Goal: Task Accomplishment & Management: Use online tool/utility

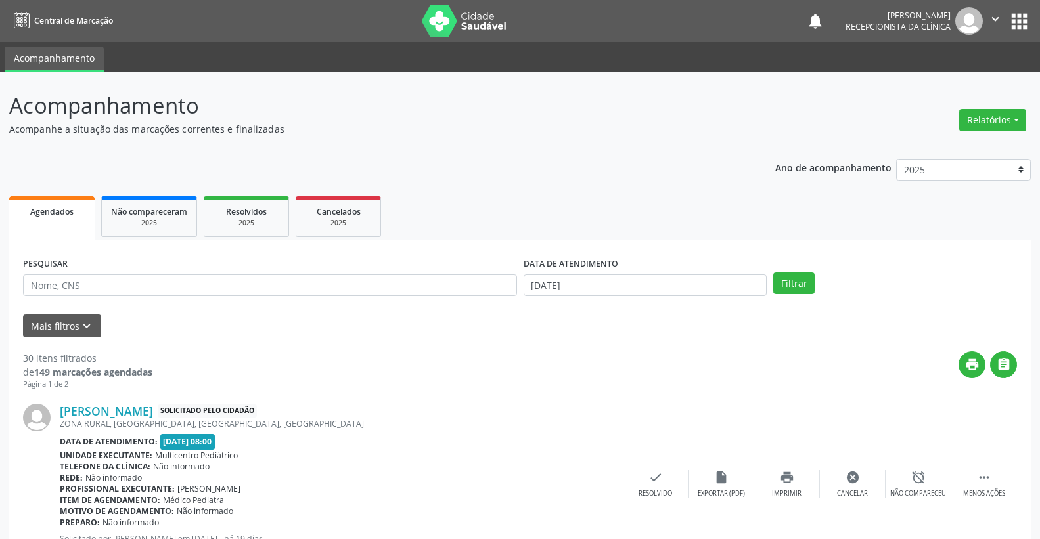
scroll to position [146, 0]
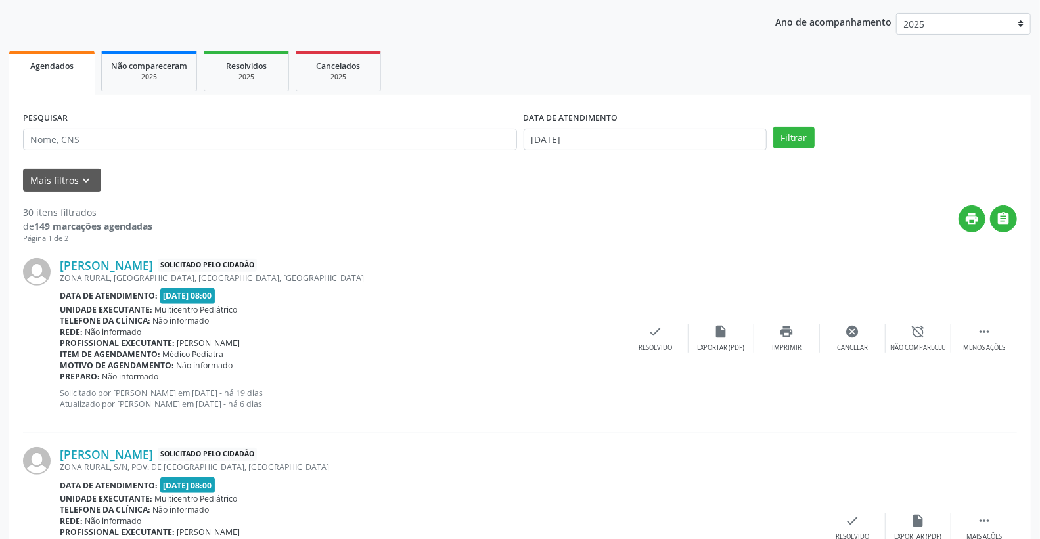
click at [523, 315] on div "Telefone da clínica: Não informado" at bounding box center [341, 320] width 563 height 11
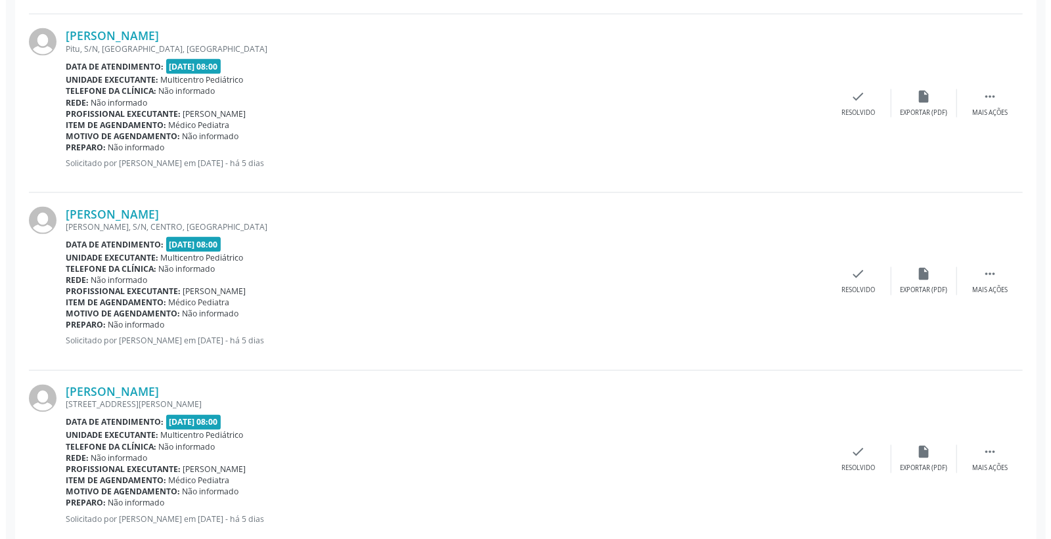
scroll to position [1313, 0]
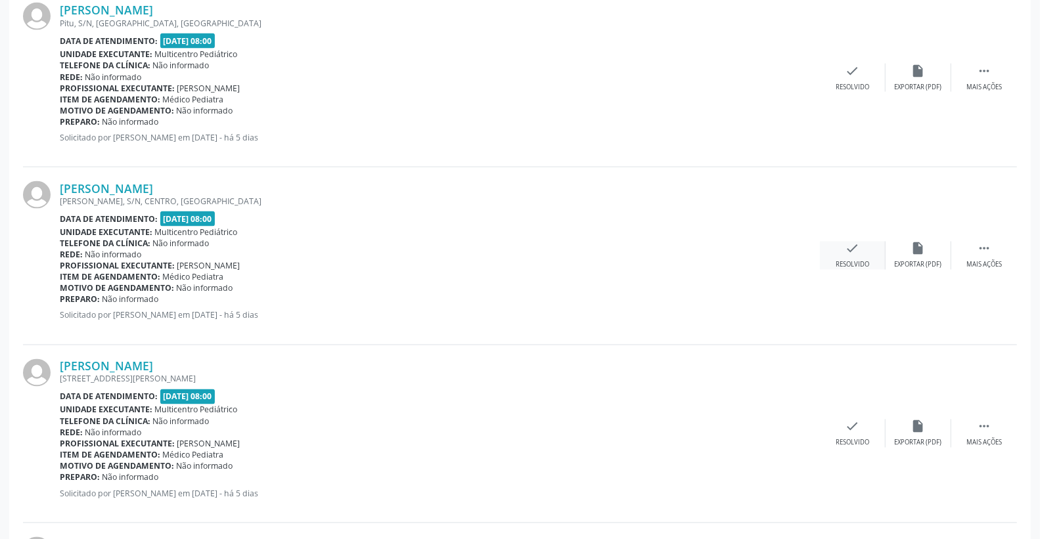
click at [856, 248] on icon "check" at bounding box center [852, 249] width 14 height 14
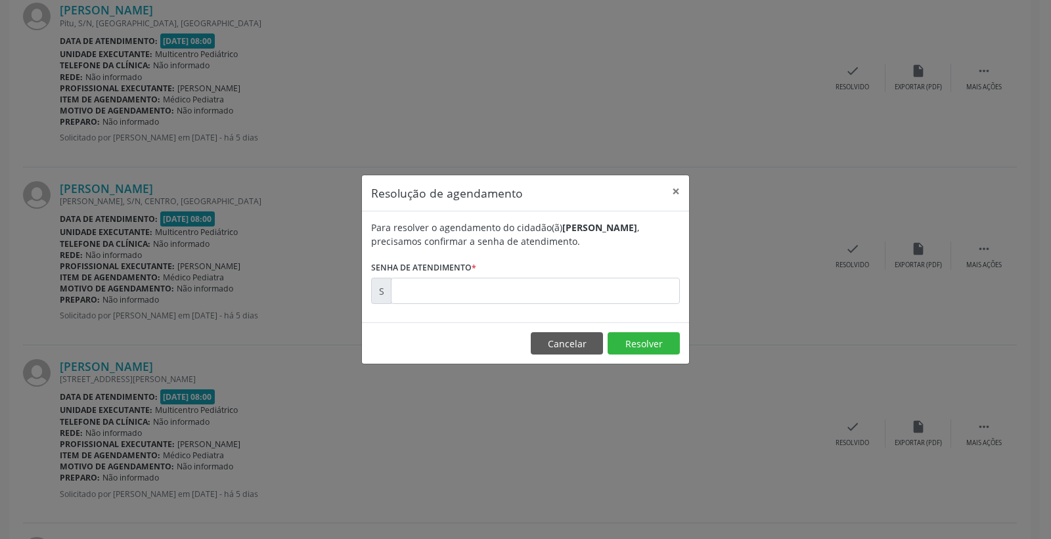
click at [644, 276] on form "Para resolver o agendamento do cidadão(ã) [PERSON_NAME] , precisamos confirmar …" at bounding box center [525, 262] width 309 height 83
click at [642, 280] on input "text" at bounding box center [535, 291] width 289 height 26
type input "00181783"
click at [633, 350] on button "Resolver" at bounding box center [643, 343] width 72 height 22
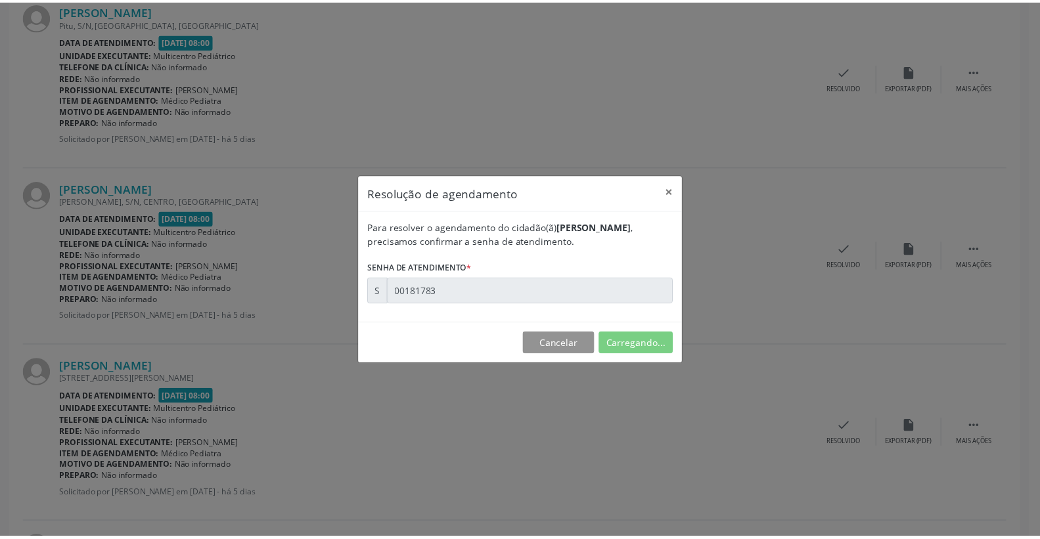
scroll to position [0, 0]
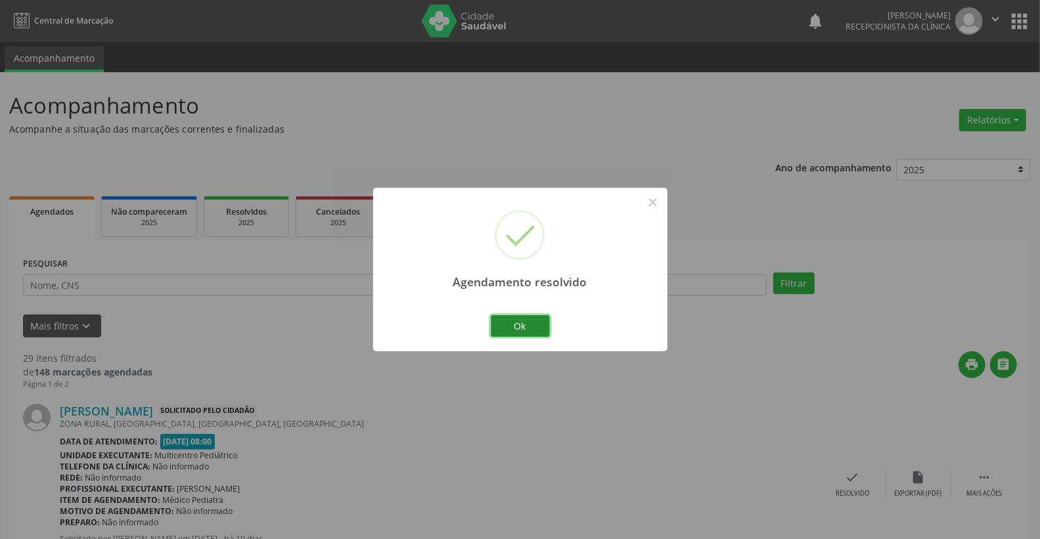
click at [537, 327] on button "Ok" at bounding box center [520, 326] width 59 height 22
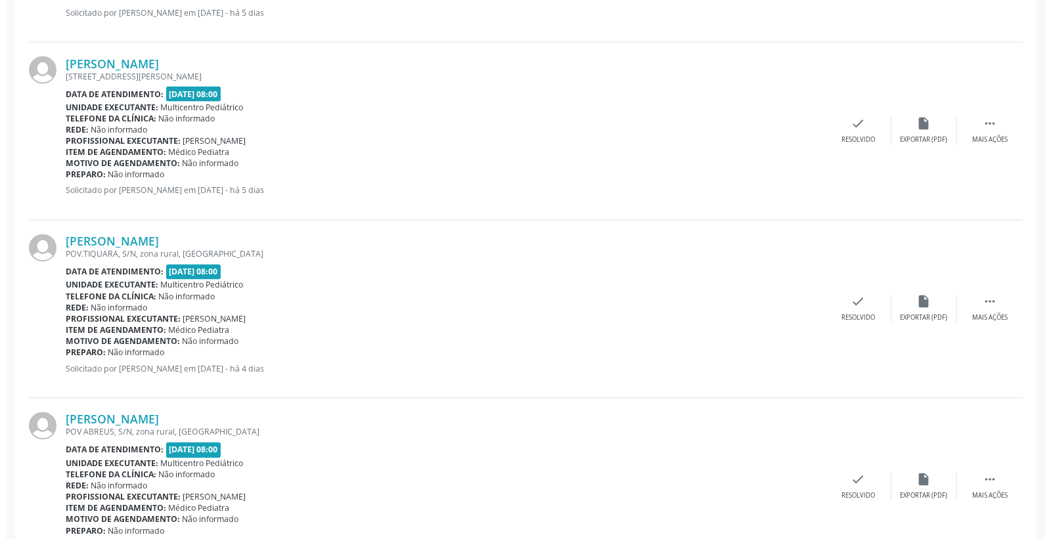
scroll to position [1459, 0]
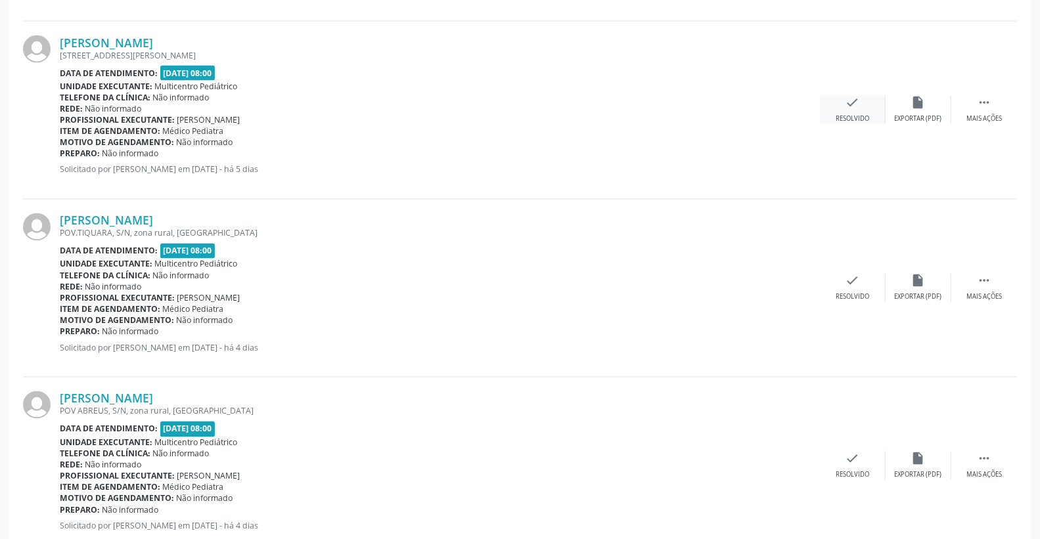
click at [861, 100] on div "check Resolvido" at bounding box center [853, 110] width 66 height 28
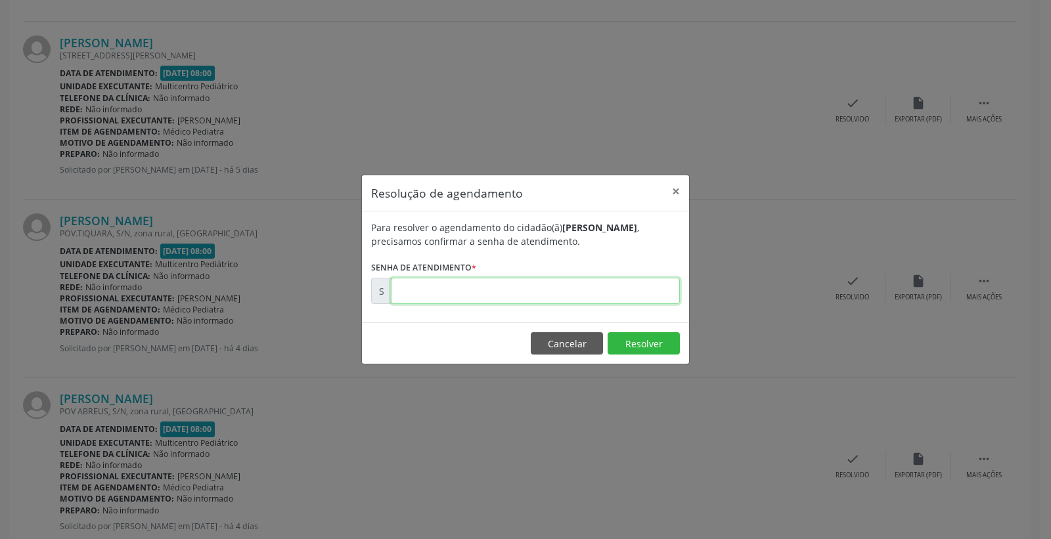
click at [596, 294] on input "text" at bounding box center [535, 291] width 289 height 26
type input "00181785"
click at [633, 343] on button "Resolver" at bounding box center [643, 343] width 72 height 22
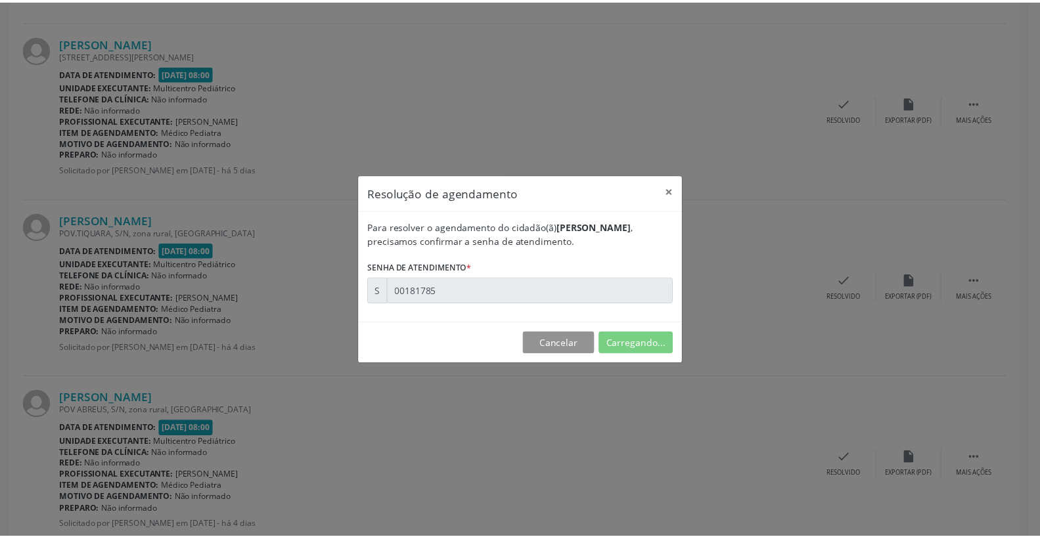
scroll to position [0, 0]
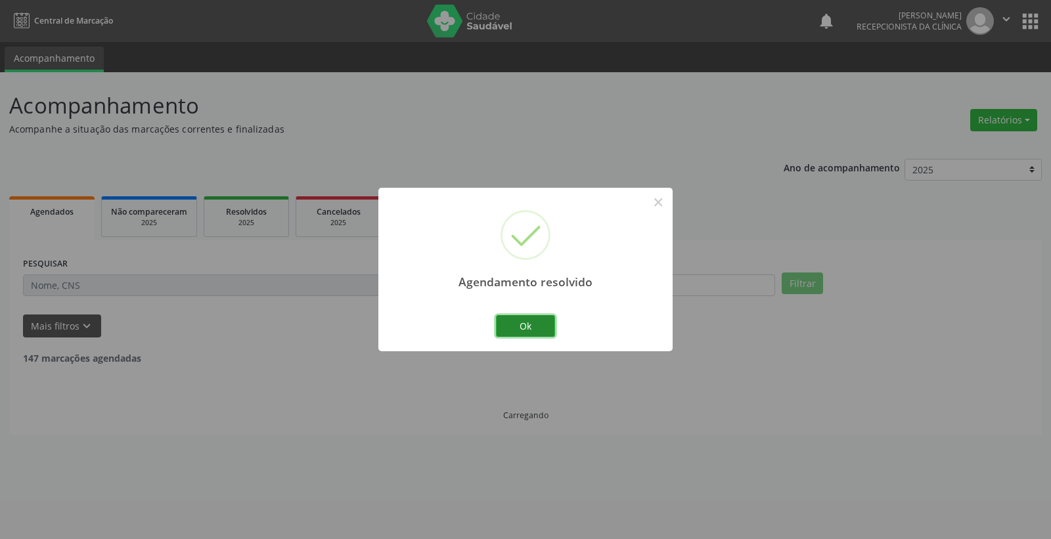
click at [516, 324] on button "Ok" at bounding box center [525, 326] width 59 height 22
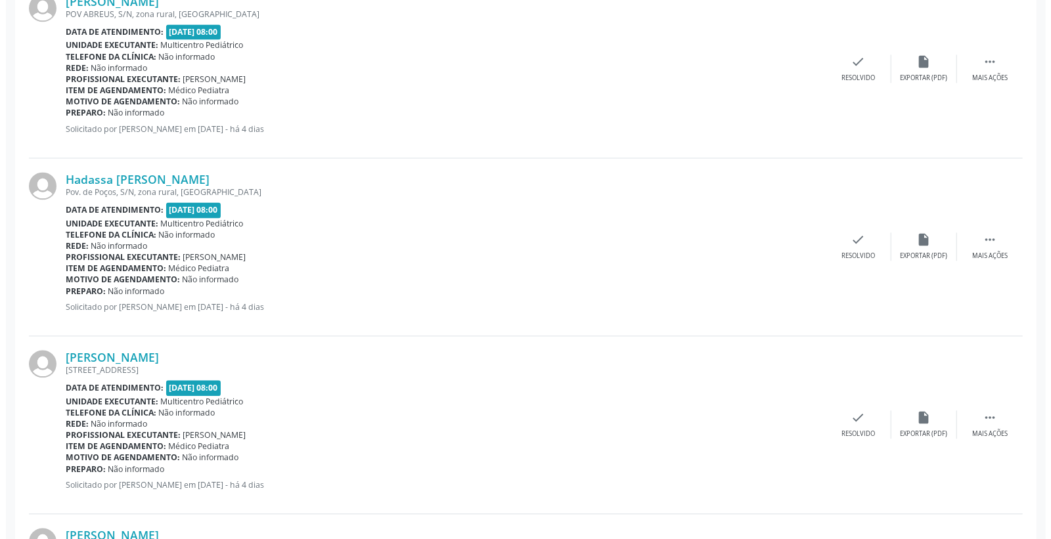
scroll to position [1824, 0]
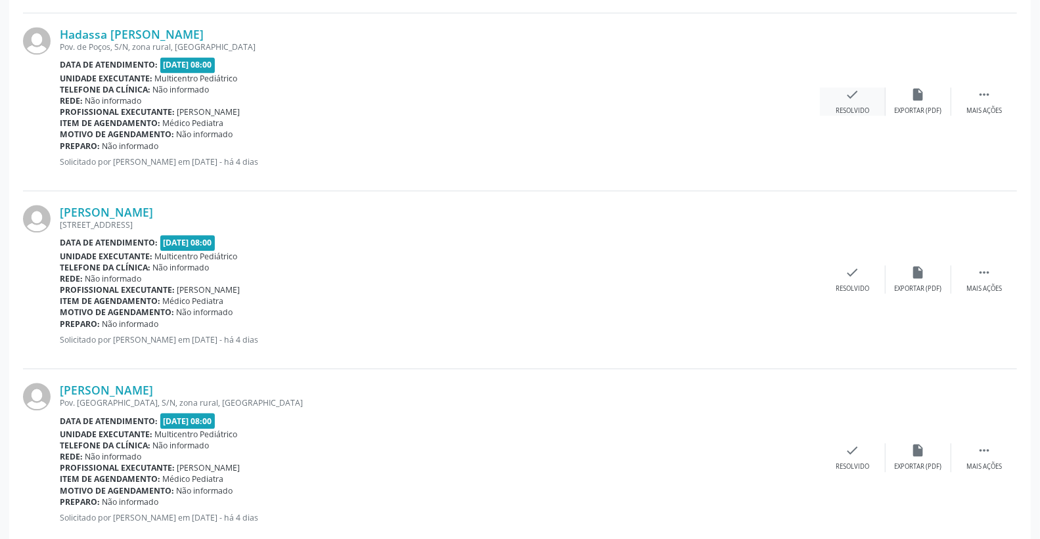
click at [858, 97] on icon "check" at bounding box center [852, 94] width 14 height 14
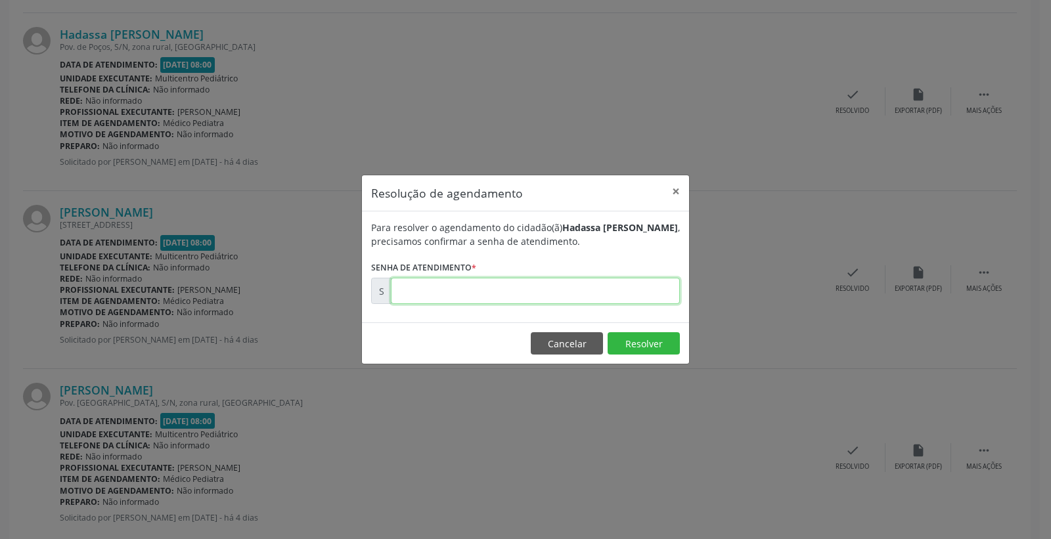
click at [615, 284] on input "text" at bounding box center [535, 291] width 289 height 26
type input "00181892"
click at [651, 348] on button "Resolver" at bounding box center [643, 343] width 72 height 22
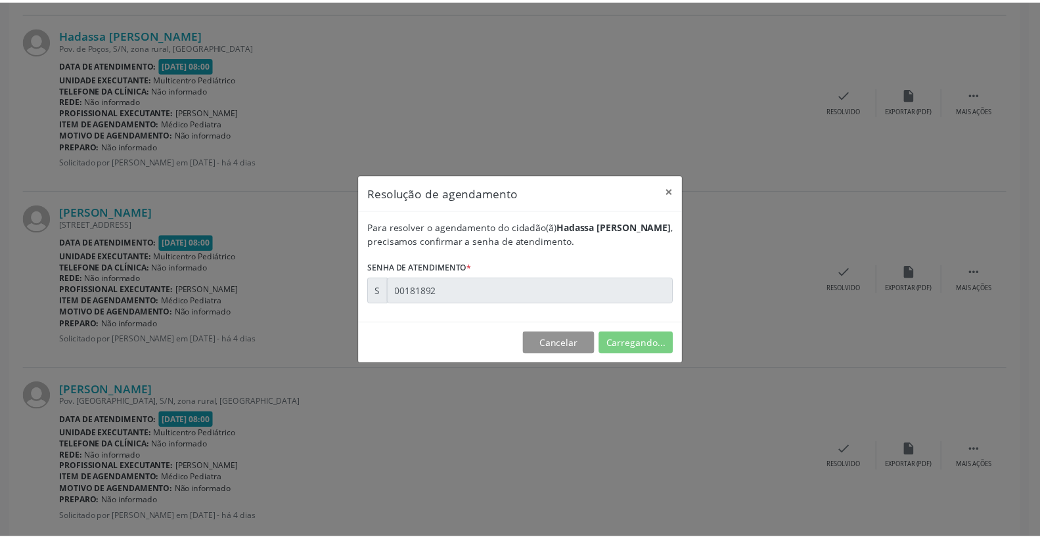
scroll to position [0, 0]
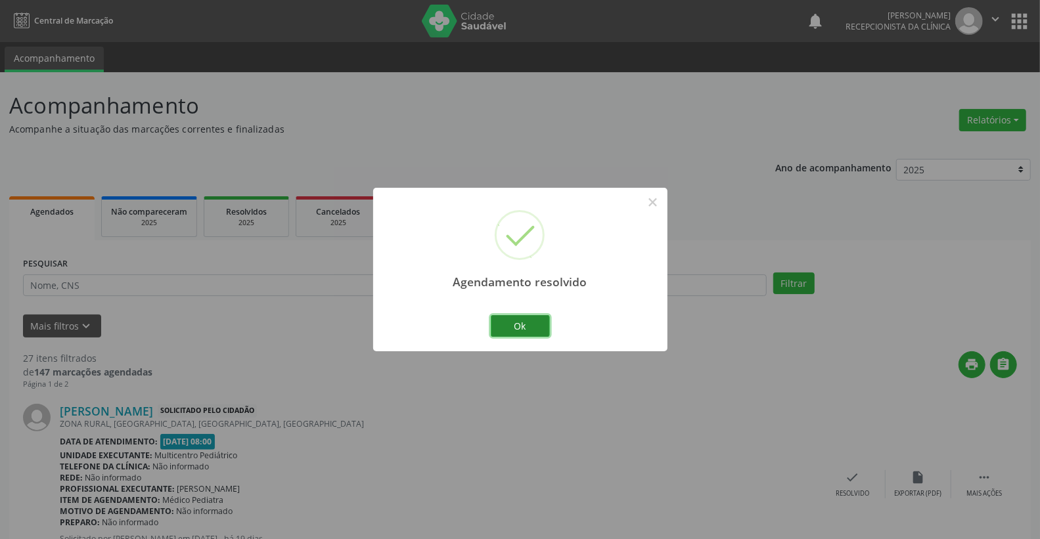
click at [513, 323] on button "Ok" at bounding box center [520, 326] width 59 height 22
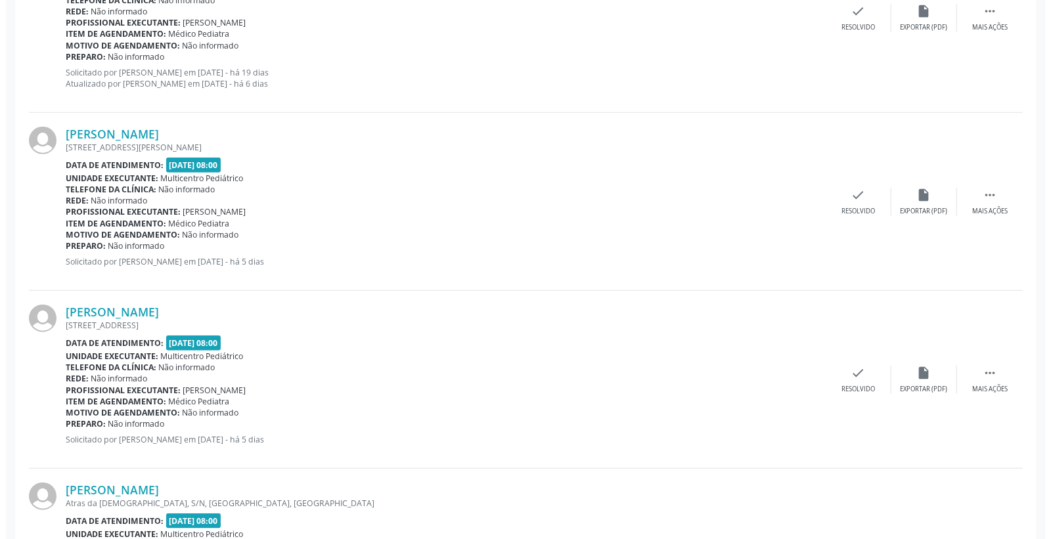
scroll to position [657, 0]
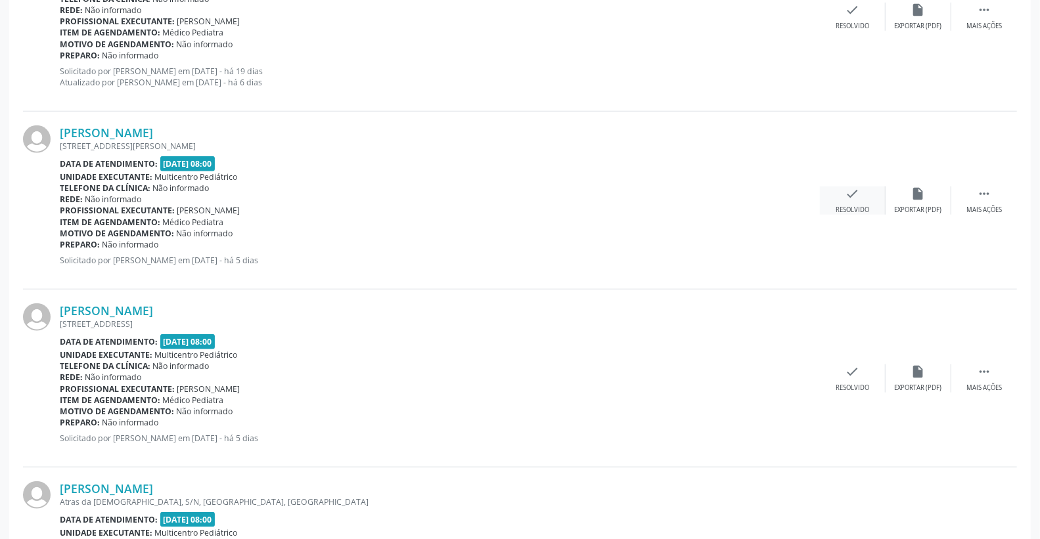
click at [855, 195] on icon "check" at bounding box center [852, 193] width 14 height 14
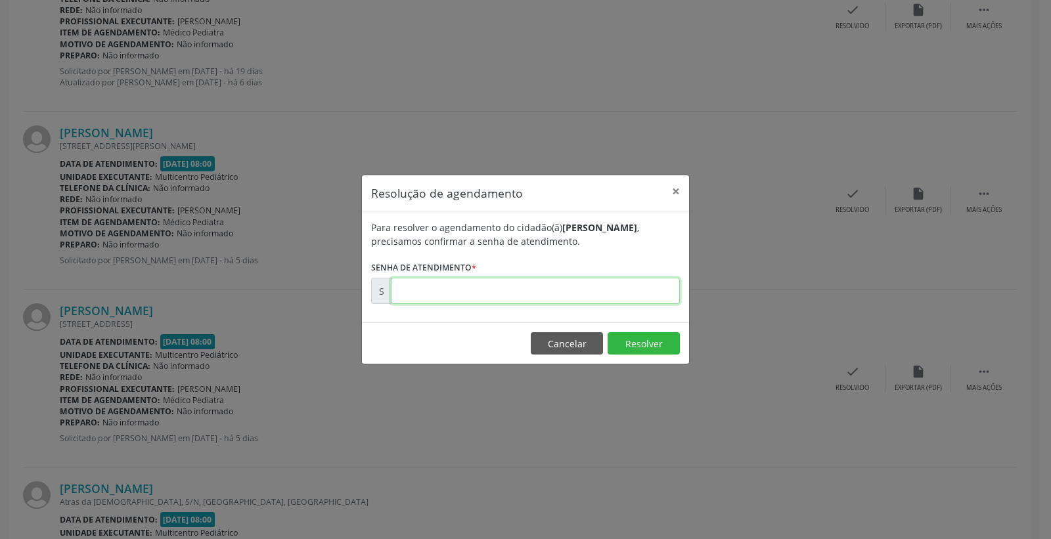
click at [632, 290] on input "text" at bounding box center [535, 291] width 289 height 26
type input "00181669"
drag, startPoint x: 653, startPoint y: 345, endPoint x: 660, endPoint y: 345, distance: 7.2
click at [652, 344] on button "Resolver" at bounding box center [643, 343] width 72 height 22
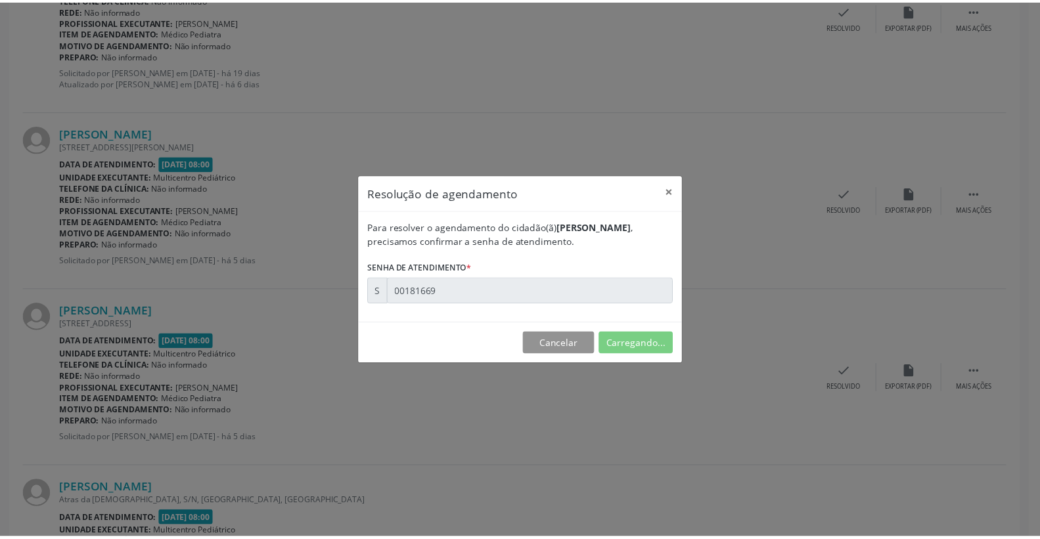
scroll to position [0, 0]
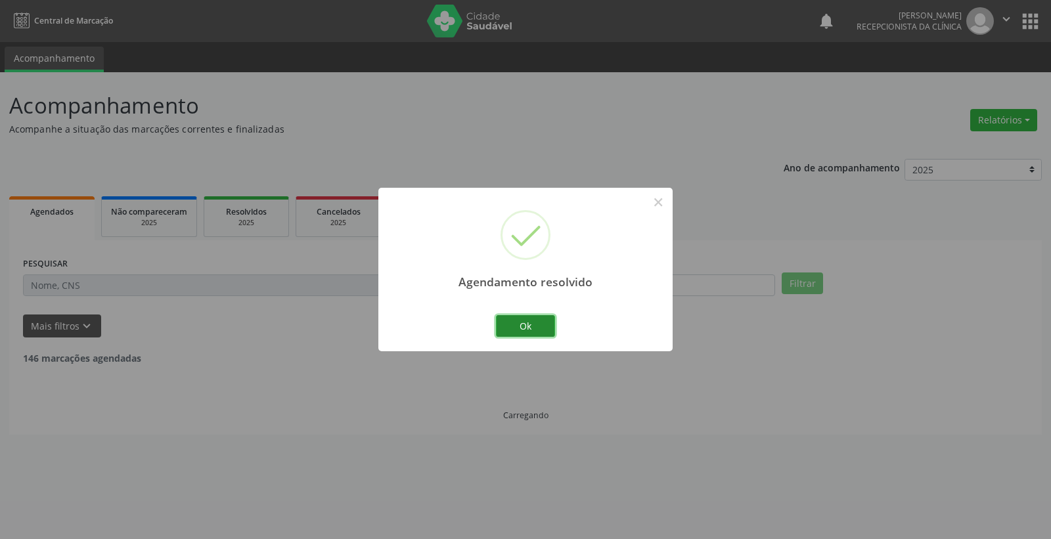
click at [546, 328] on button "Ok" at bounding box center [525, 326] width 59 height 22
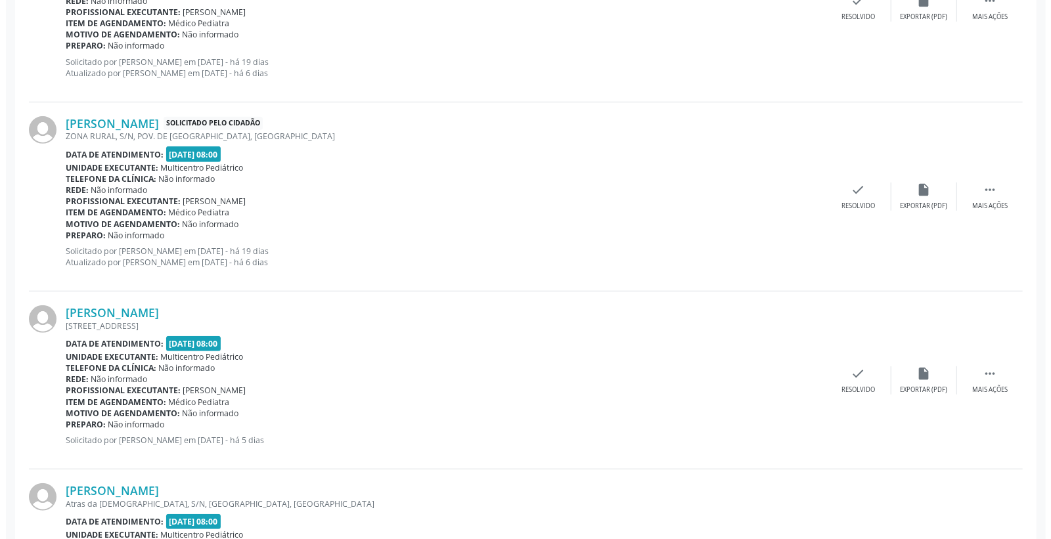
scroll to position [657, 0]
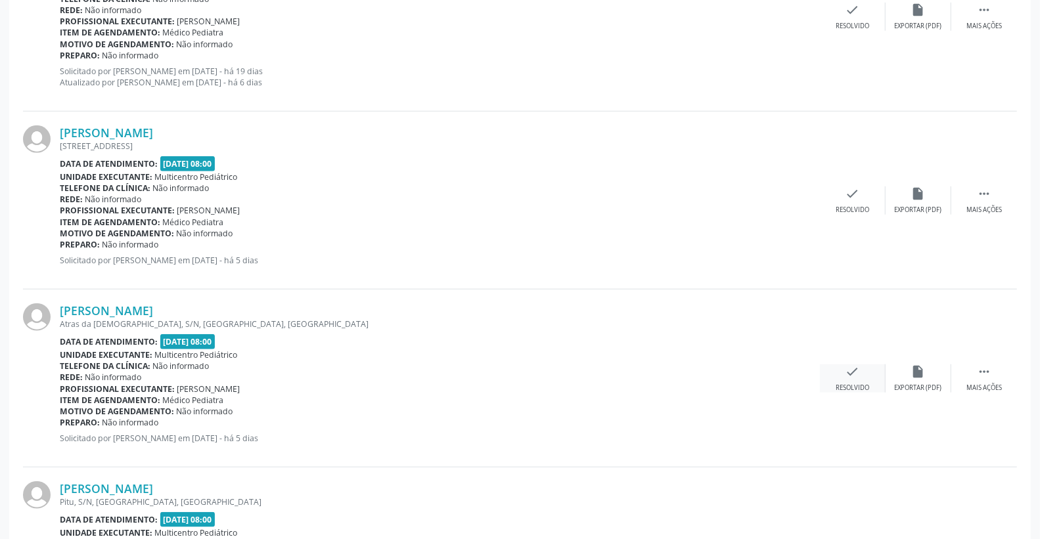
click at [859, 373] on div "check Resolvido" at bounding box center [853, 378] width 66 height 28
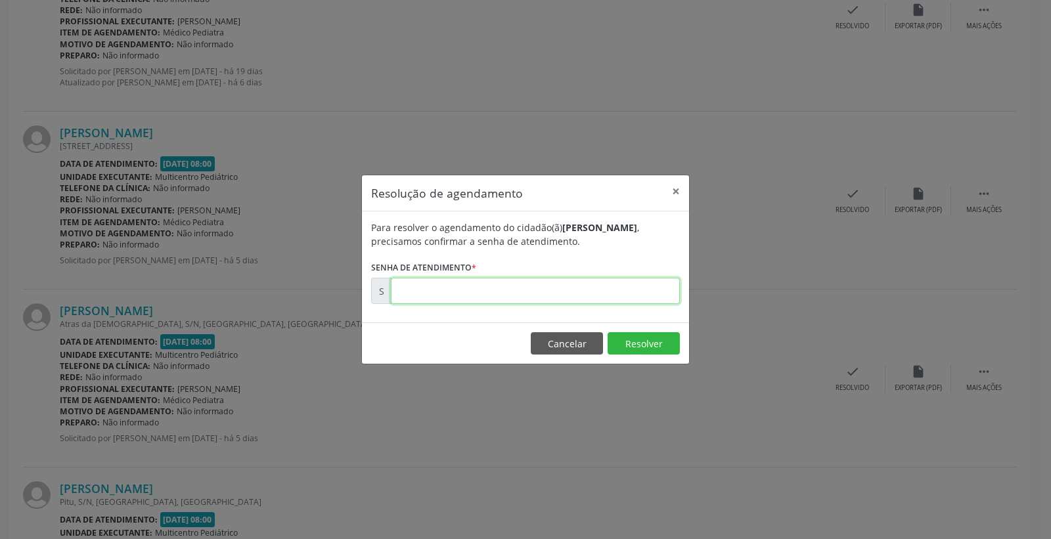
click at [539, 297] on input "text" at bounding box center [535, 291] width 289 height 26
type input "00181764"
drag, startPoint x: 632, startPoint y: 343, endPoint x: 640, endPoint y: 360, distance: 18.2
click at [634, 345] on button "Resolver" at bounding box center [643, 343] width 72 height 22
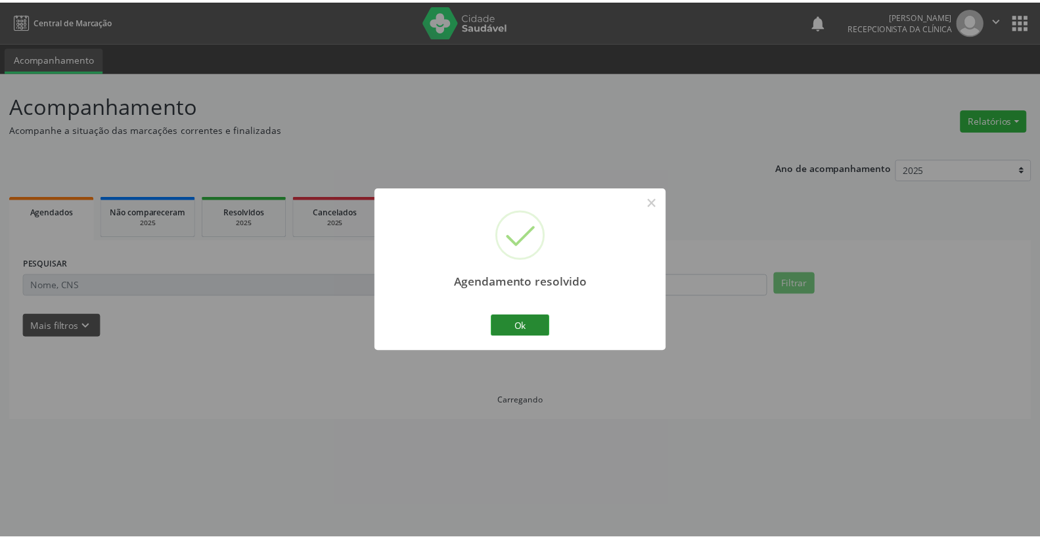
scroll to position [0, 0]
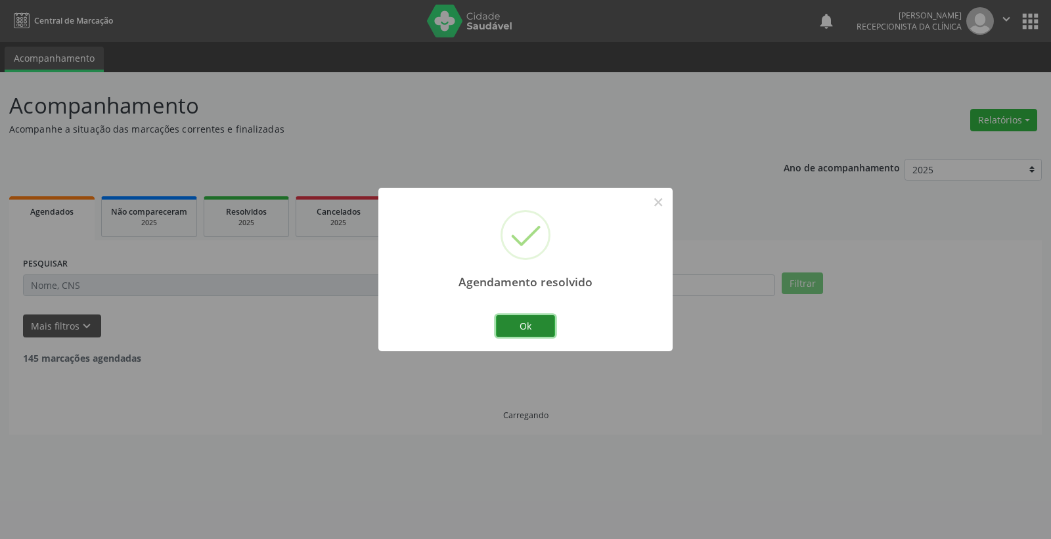
click at [527, 332] on button "Ok" at bounding box center [525, 326] width 59 height 22
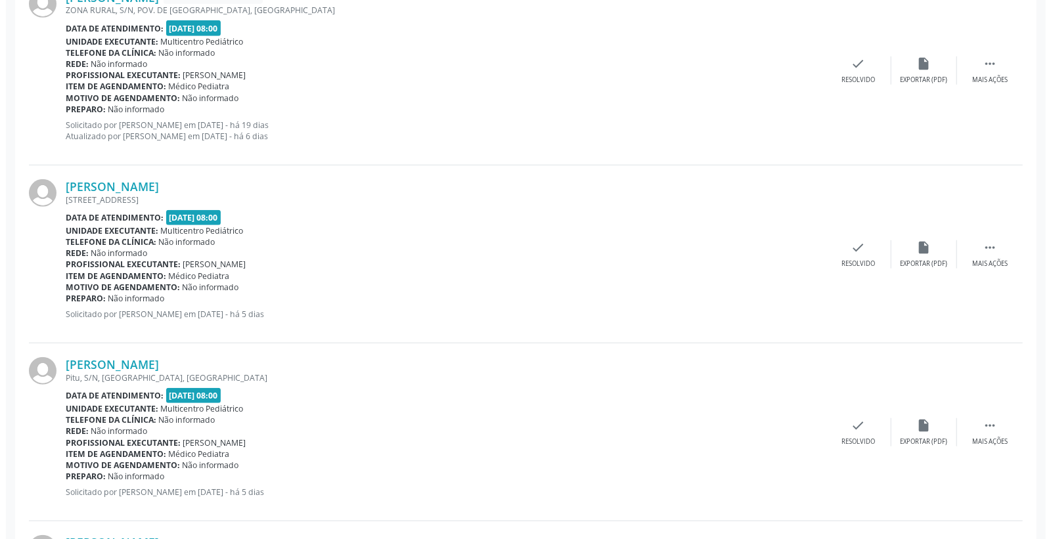
scroll to position [730, 0]
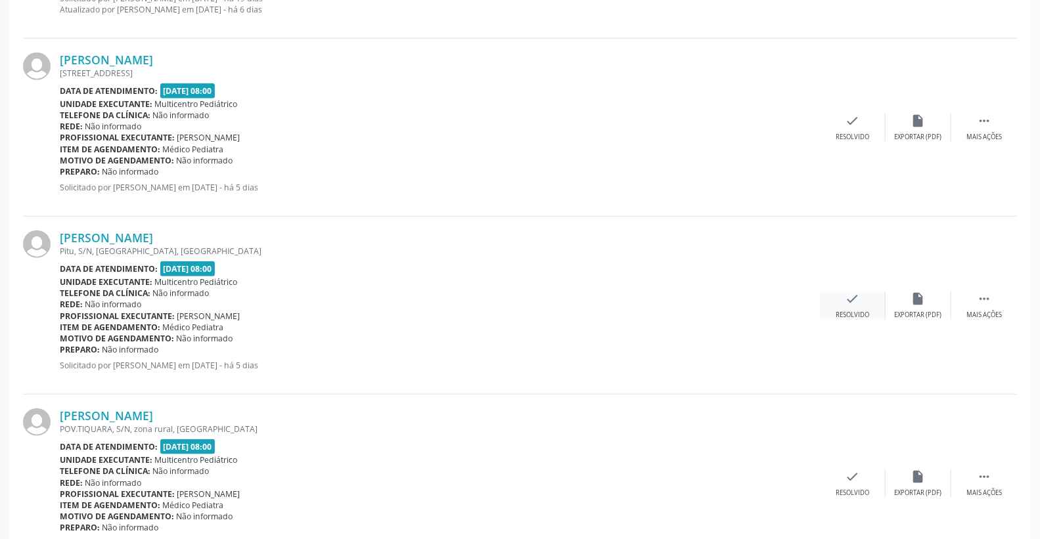
click at [845, 301] on icon "check" at bounding box center [852, 299] width 14 height 14
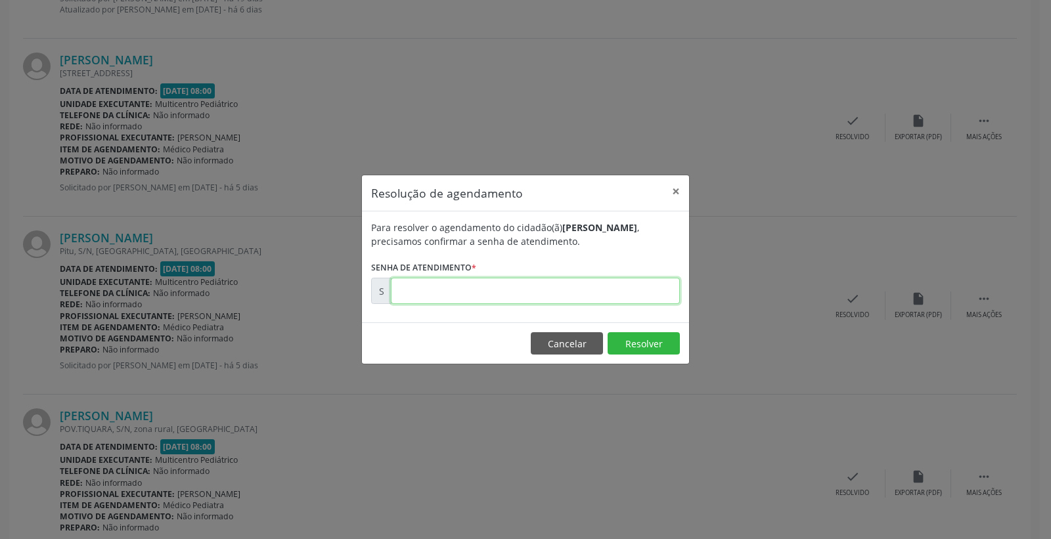
click at [636, 281] on input "text" at bounding box center [535, 291] width 289 height 26
type input "00181774"
click at [631, 340] on button "Resolver" at bounding box center [643, 343] width 72 height 22
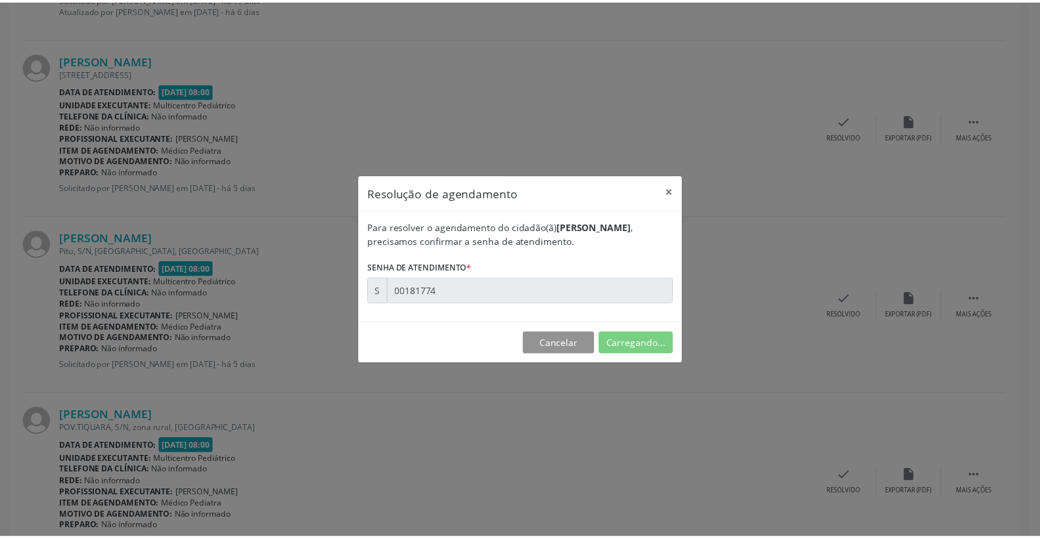
scroll to position [0, 0]
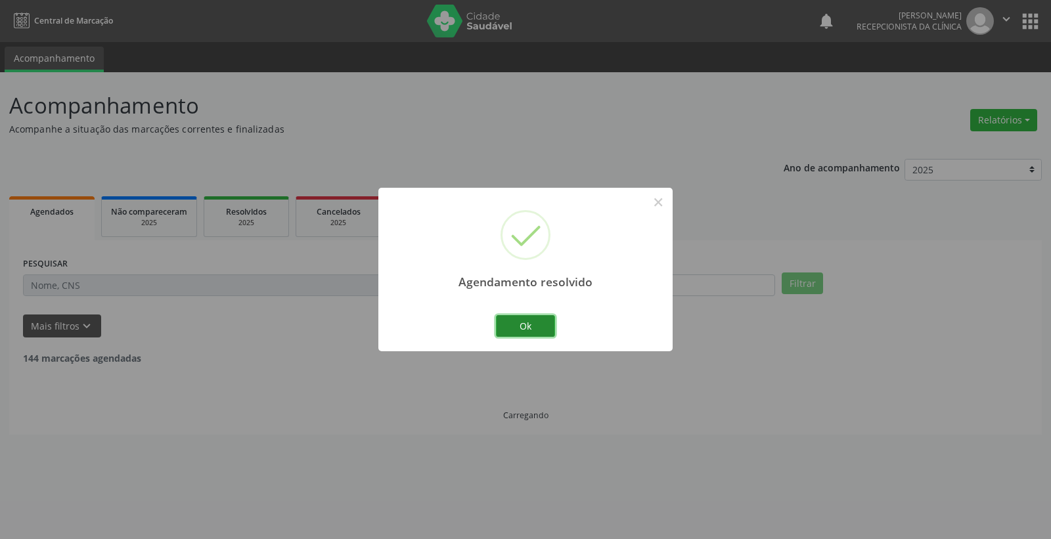
click at [506, 323] on button "Ok" at bounding box center [525, 326] width 59 height 22
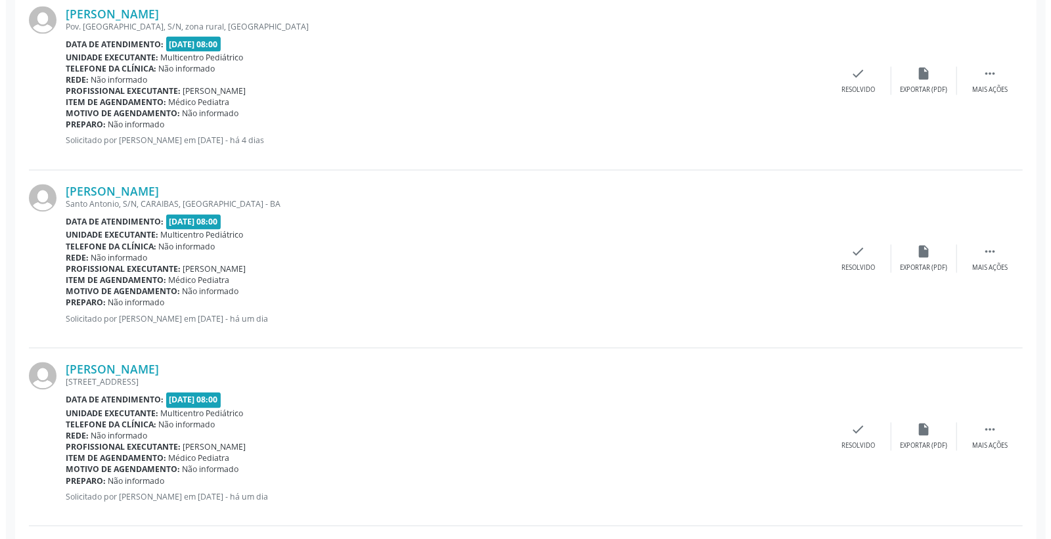
scroll to position [1532, 0]
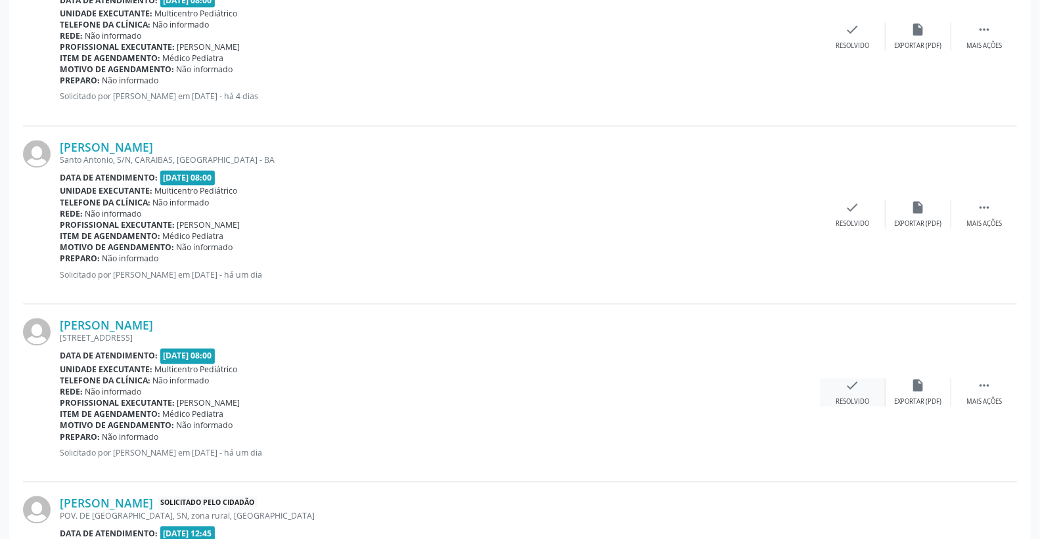
click at [843, 385] on div "check Resolvido" at bounding box center [853, 393] width 66 height 28
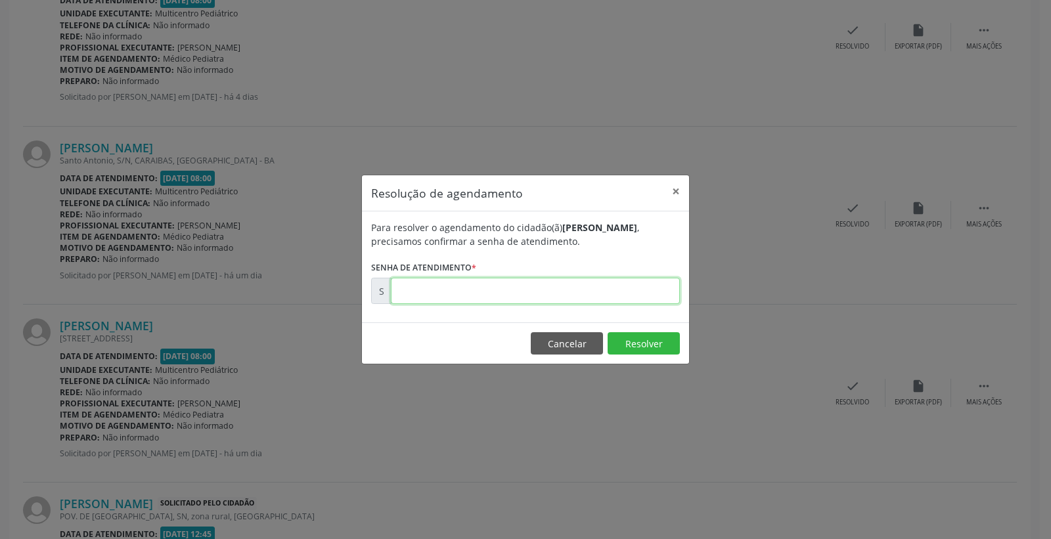
click at [554, 287] on input "text" at bounding box center [535, 291] width 289 height 26
type input "00182033"
click at [636, 340] on button "Resolver" at bounding box center [643, 343] width 72 height 22
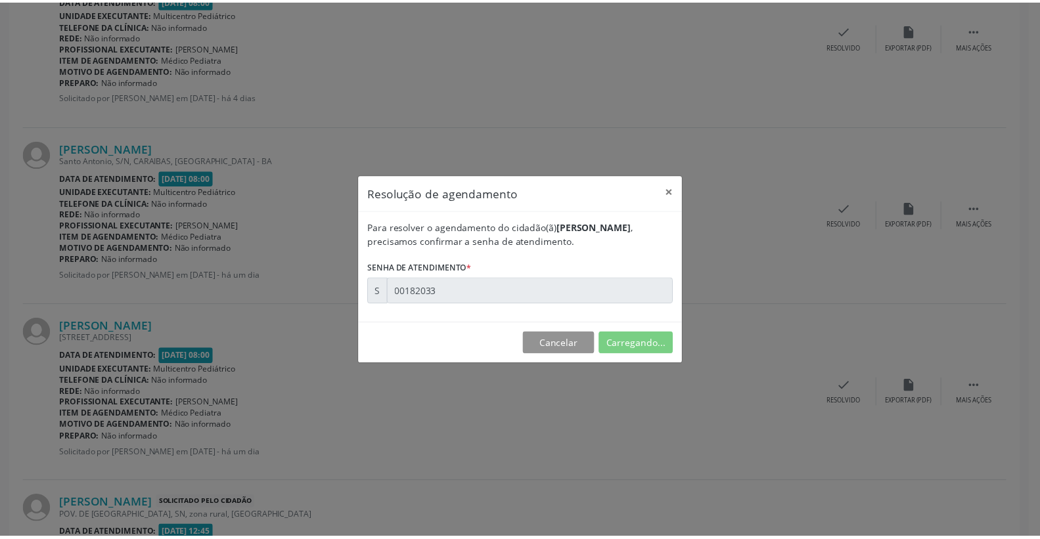
scroll to position [0, 0]
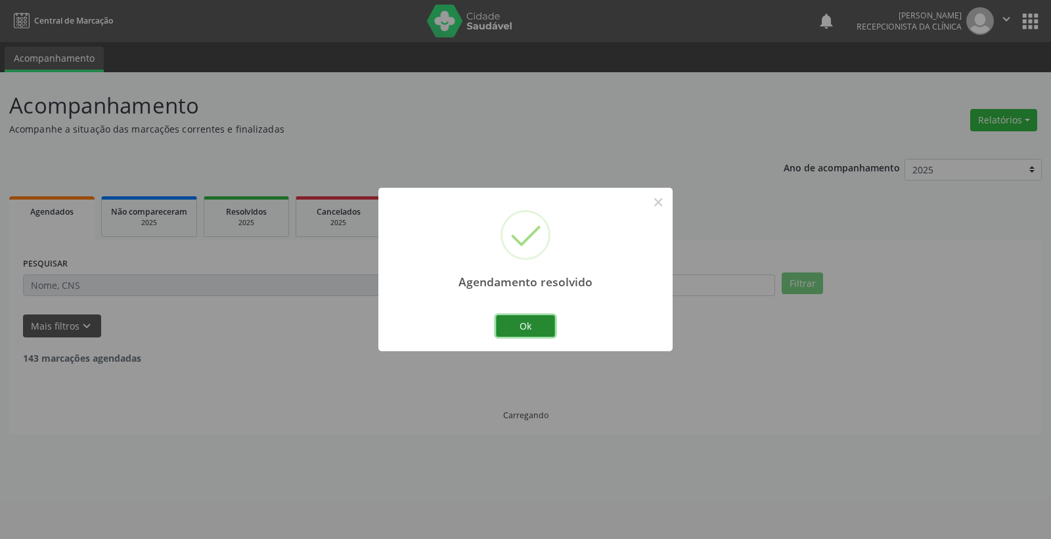
click at [535, 326] on button "Ok" at bounding box center [525, 326] width 59 height 22
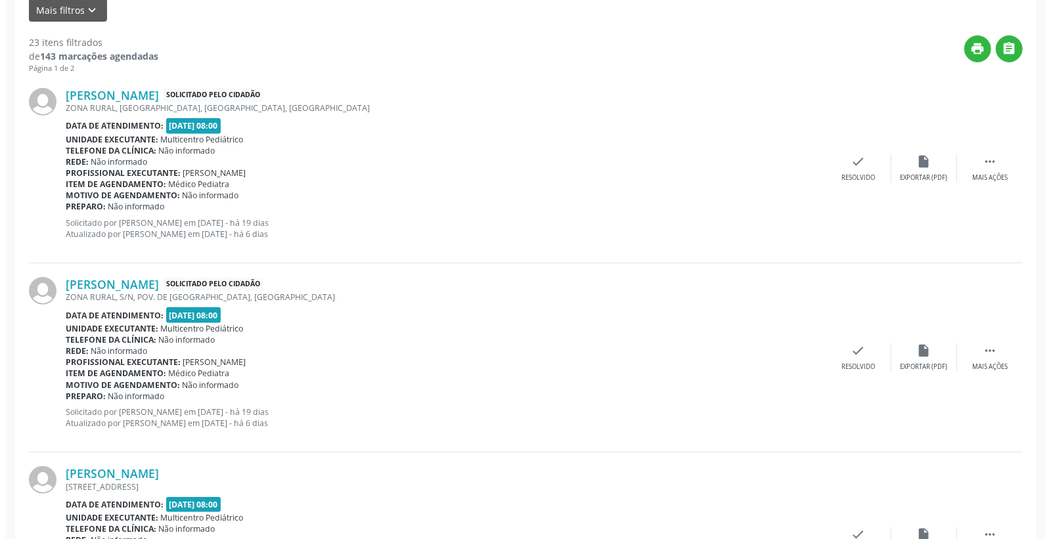
scroll to position [510, 0]
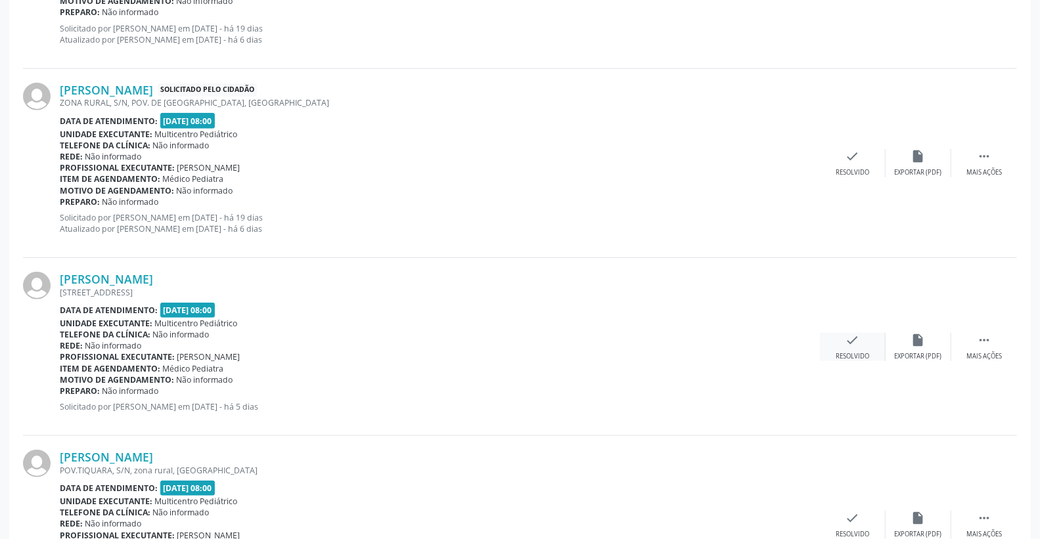
click at [854, 343] on icon "check" at bounding box center [852, 340] width 14 height 14
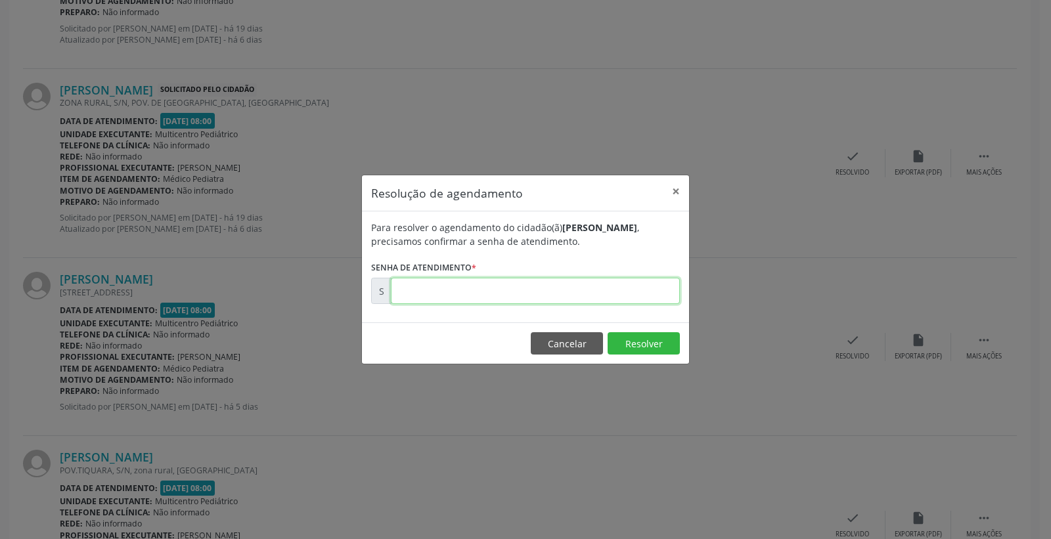
click at [515, 301] on input "text" at bounding box center [535, 291] width 289 height 26
type input "00181716"
click at [639, 352] on button "Resolver" at bounding box center [643, 343] width 72 height 22
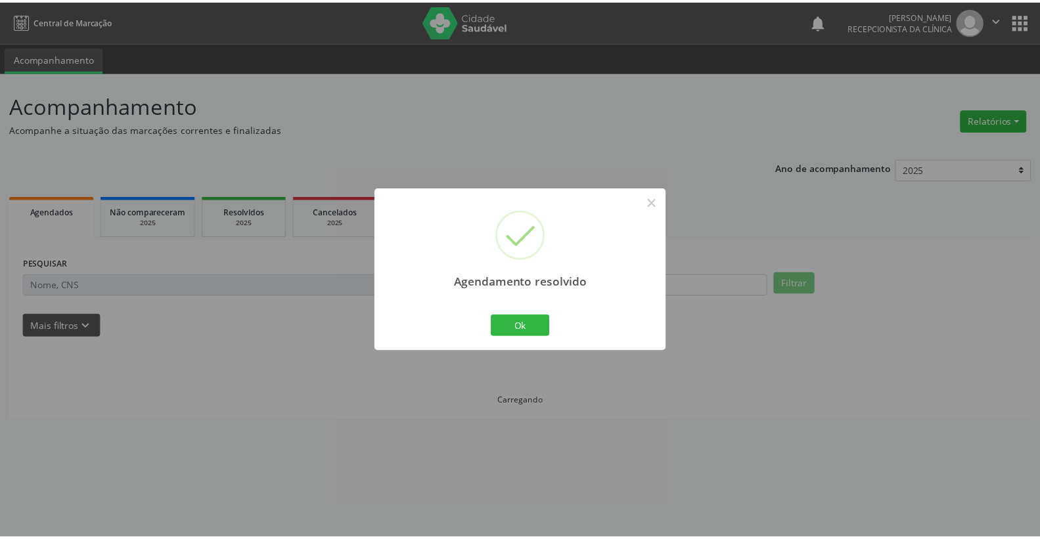
scroll to position [0, 0]
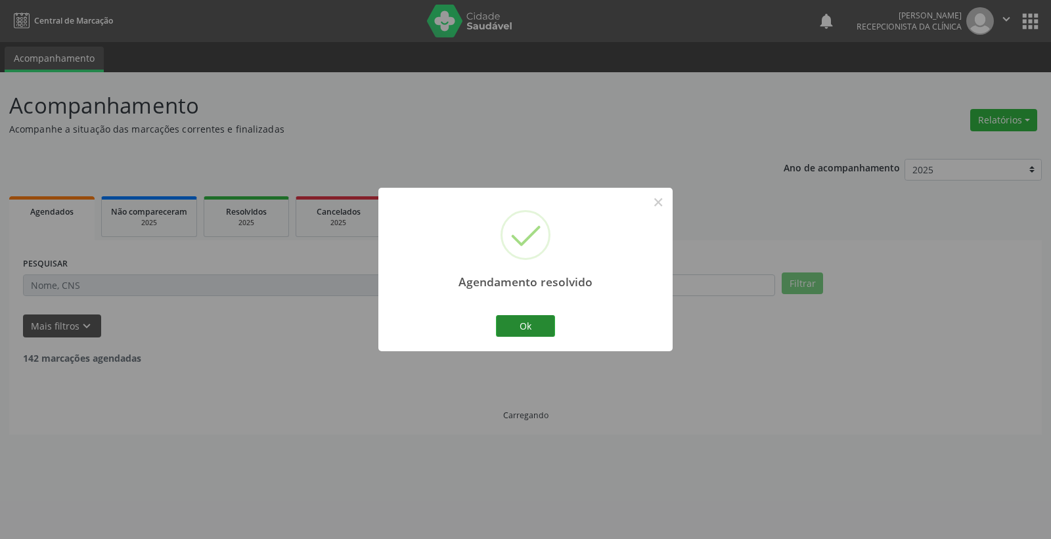
drag, startPoint x: 549, startPoint y: 311, endPoint x: 537, endPoint y: 332, distance: 24.4
click at [545, 323] on div "Agendamento resolvido × Ok Cancel" at bounding box center [525, 270] width 294 height 164
click at [537, 333] on button "Ok" at bounding box center [525, 326] width 59 height 22
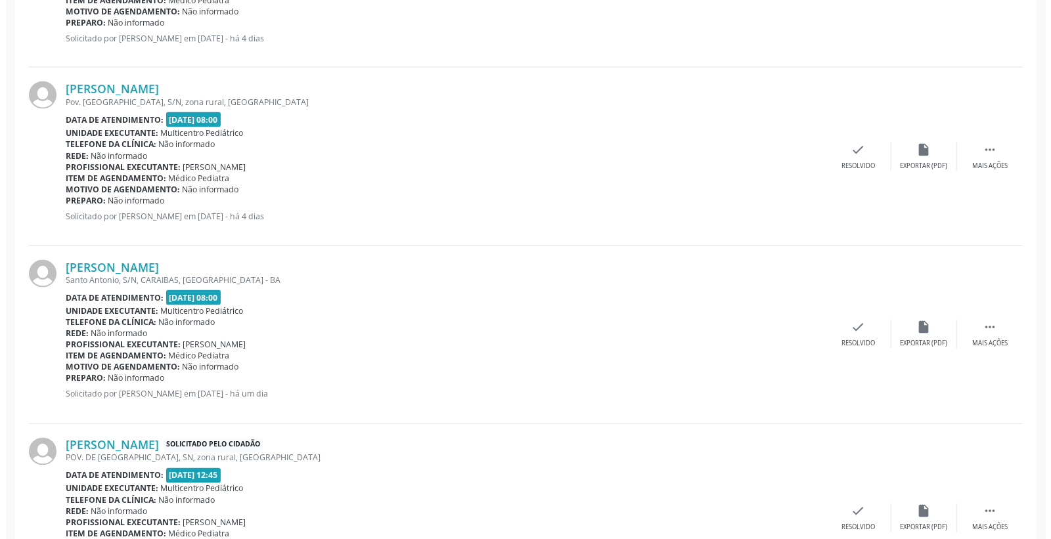
scroll to position [1313, 0]
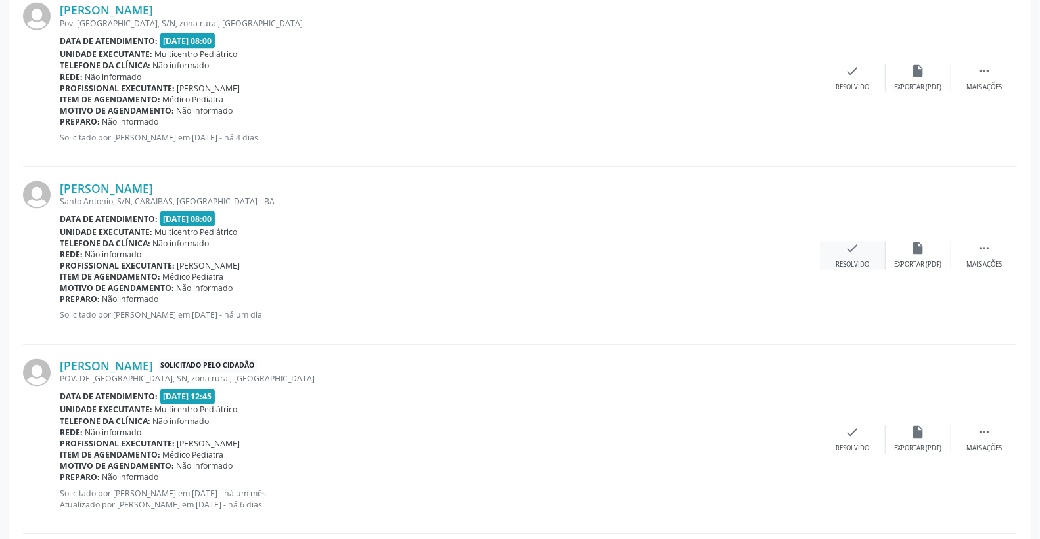
click at [851, 248] on icon "check" at bounding box center [852, 249] width 14 height 14
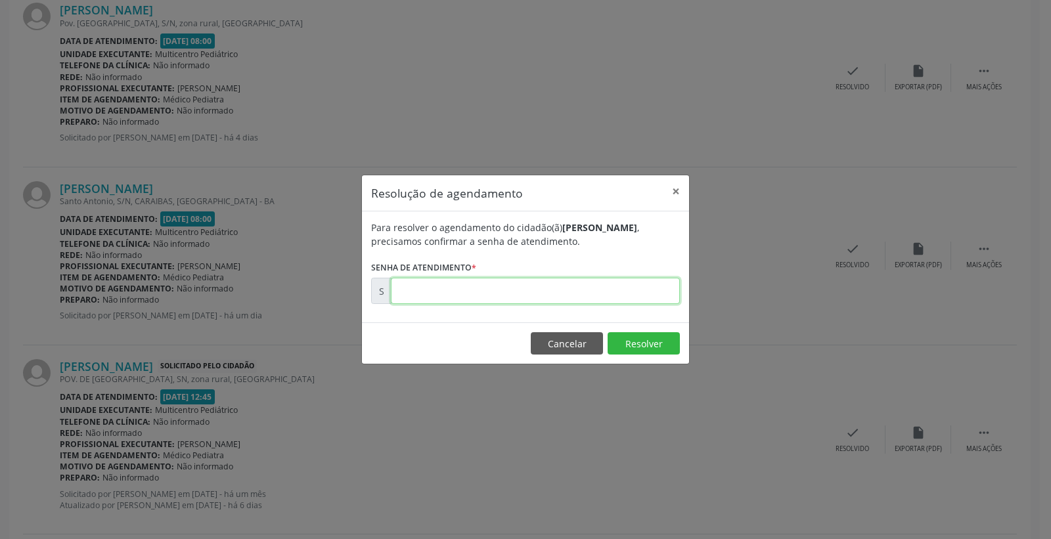
click at [619, 301] on input "text" at bounding box center [535, 291] width 289 height 26
type input "00181995"
click at [640, 336] on button "Resolver" at bounding box center [643, 343] width 72 height 22
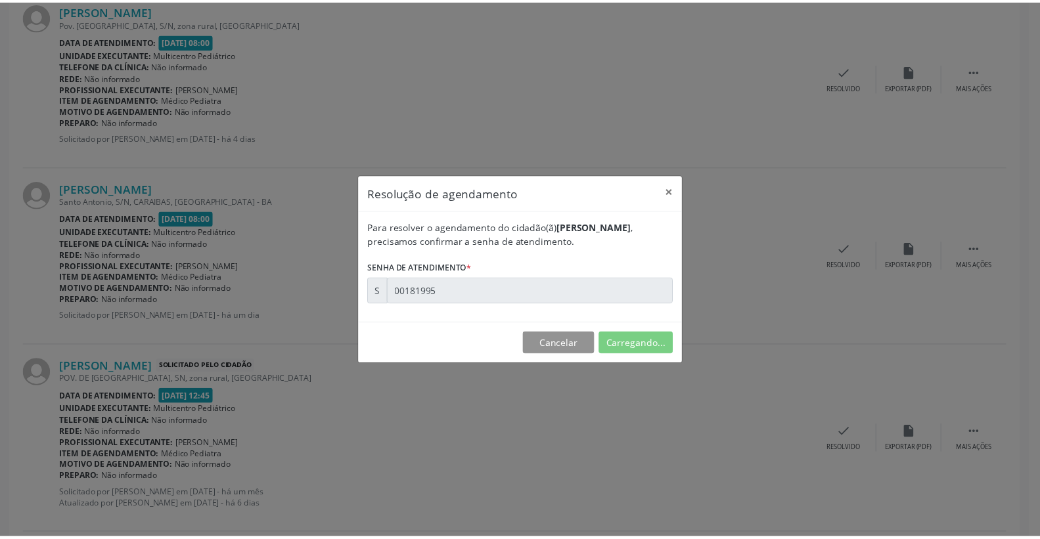
scroll to position [0, 0]
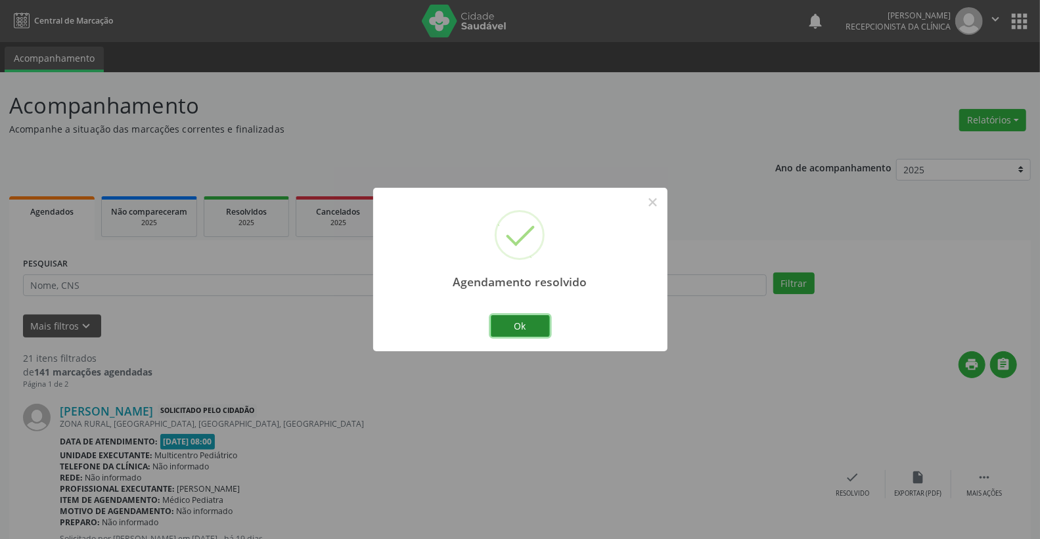
click at [523, 326] on button "Ok" at bounding box center [520, 326] width 59 height 22
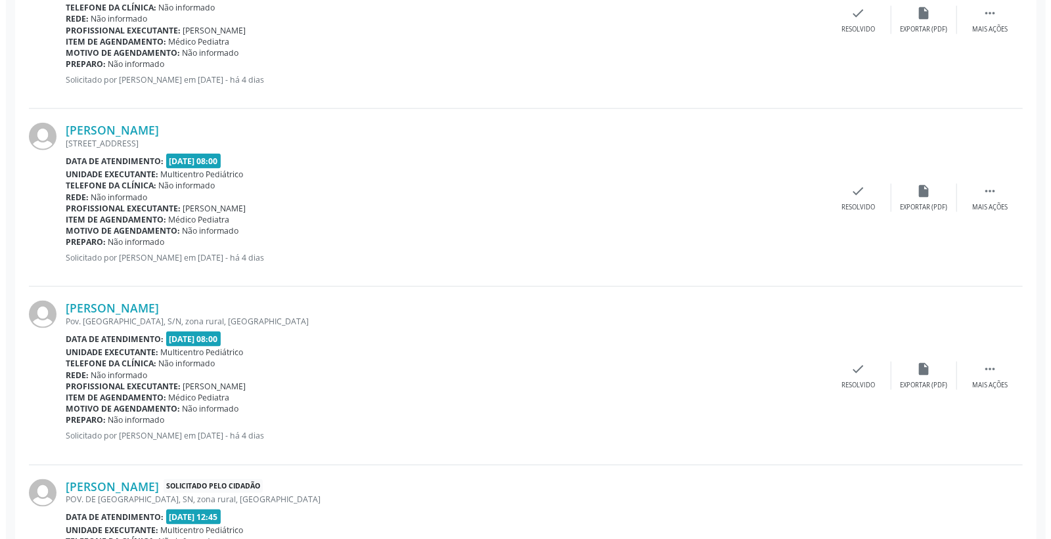
scroll to position [1167, 0]
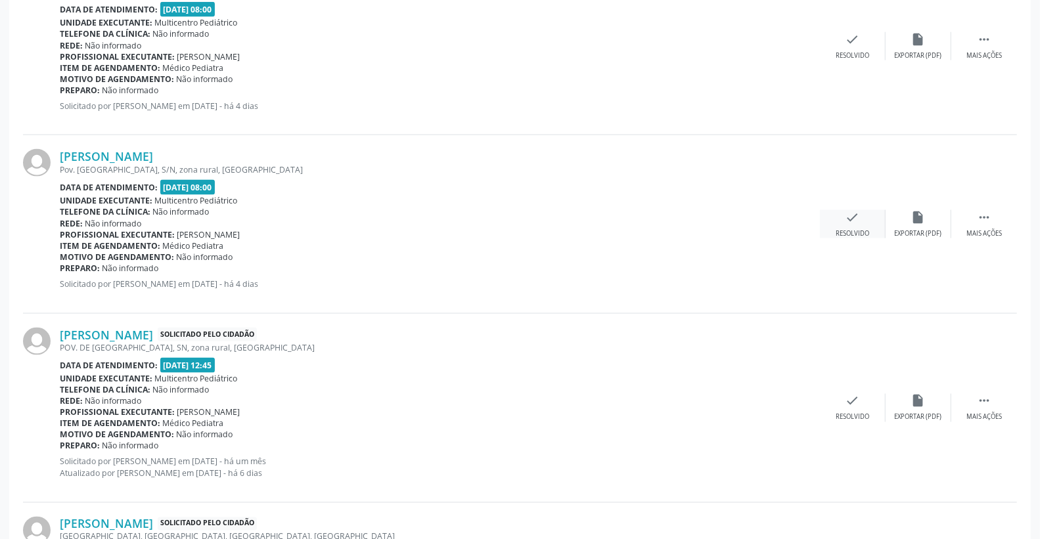
click at [868, 225] on div "check Resolvido" at bounding box center [853, 224] width 66 height 28
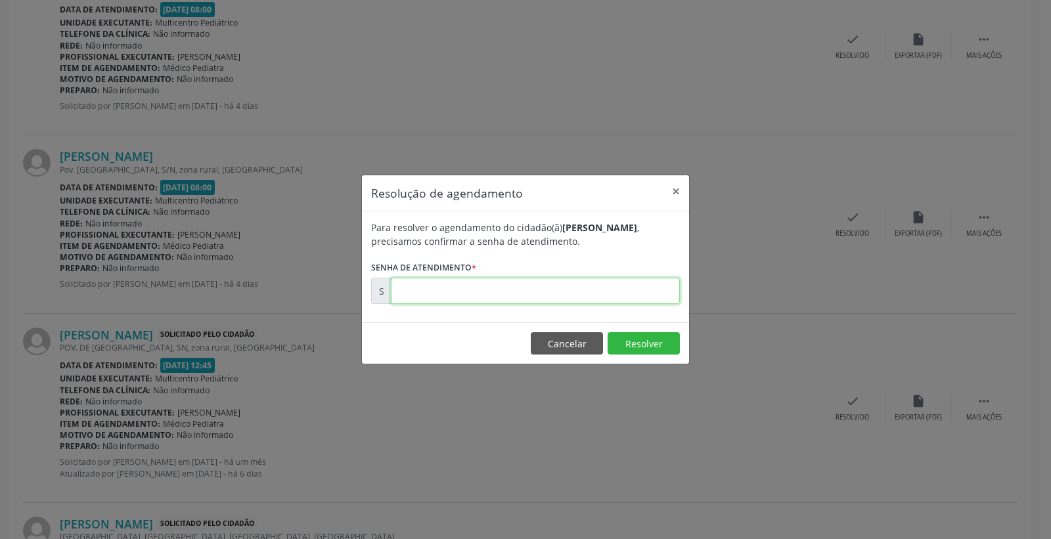
click at [644, 286] on input "text" at bounding box center [535, 291] width 289 height 26
type input "00181902"
click at [634, 336] on button "Resolver" at bounding box center [643, 343] width 72 height 22
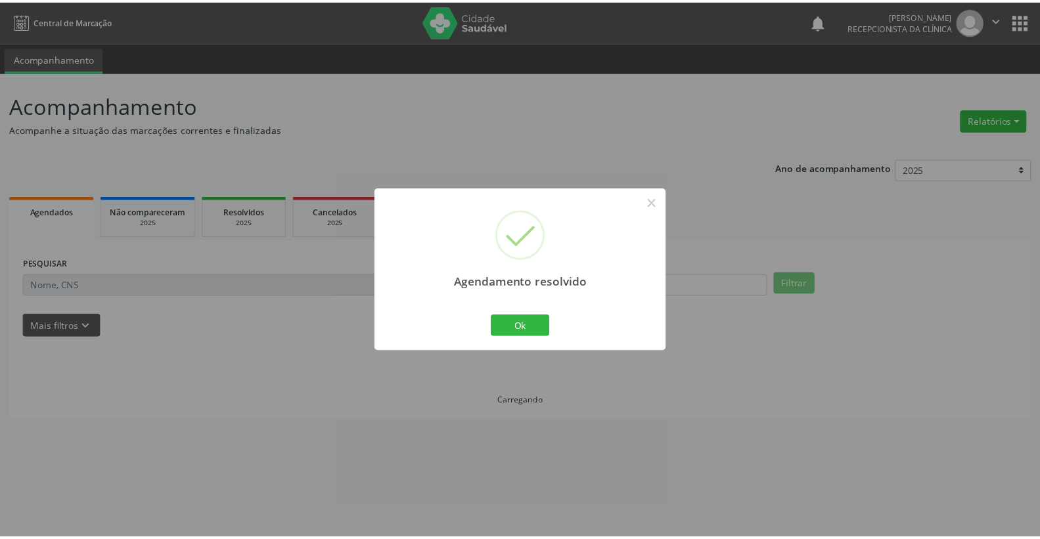
scroll to position [0, 0]
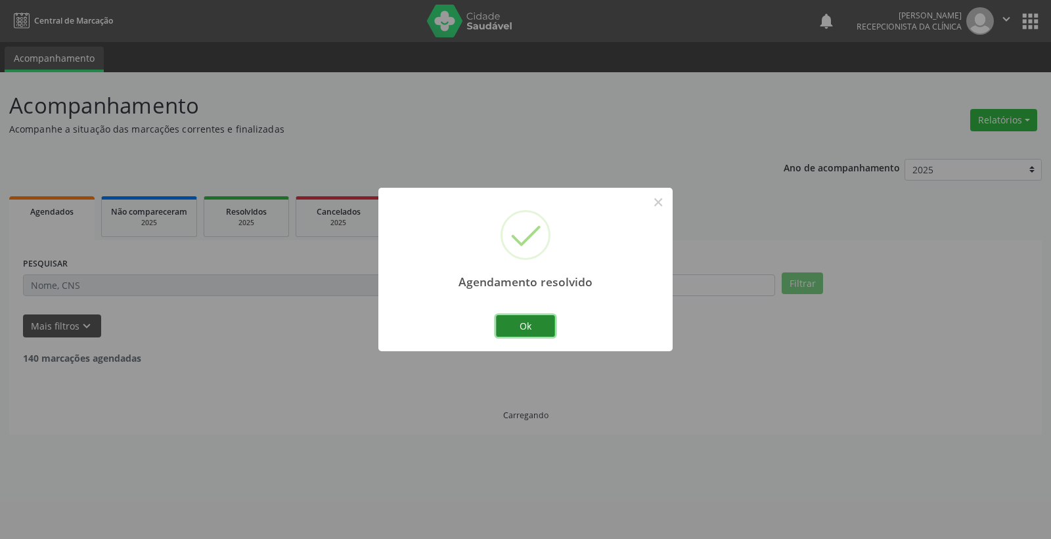
click at [546, 326] on button "Ok" at bounding box center [525, 326] width 59 height 22
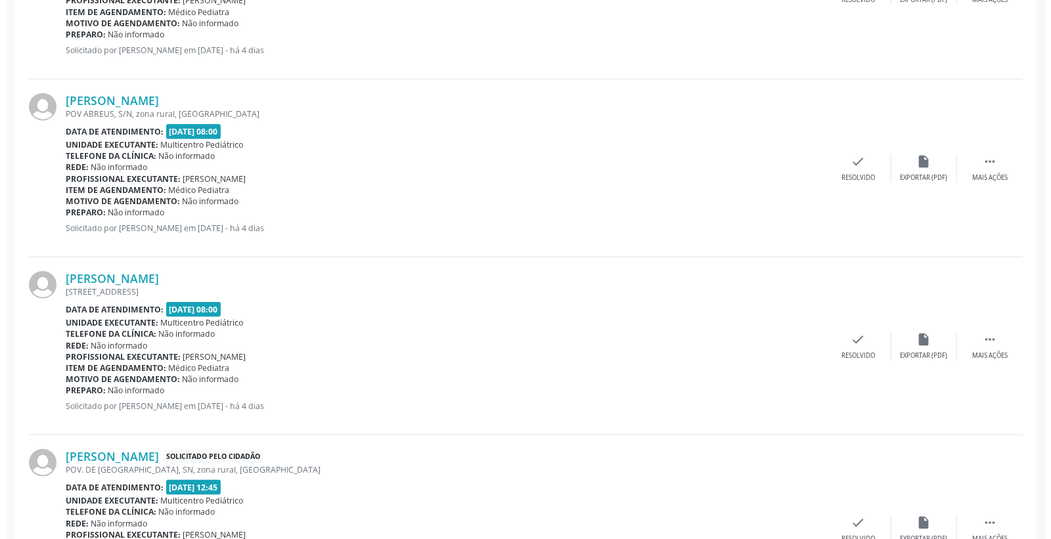
scroll to position [948, 0]
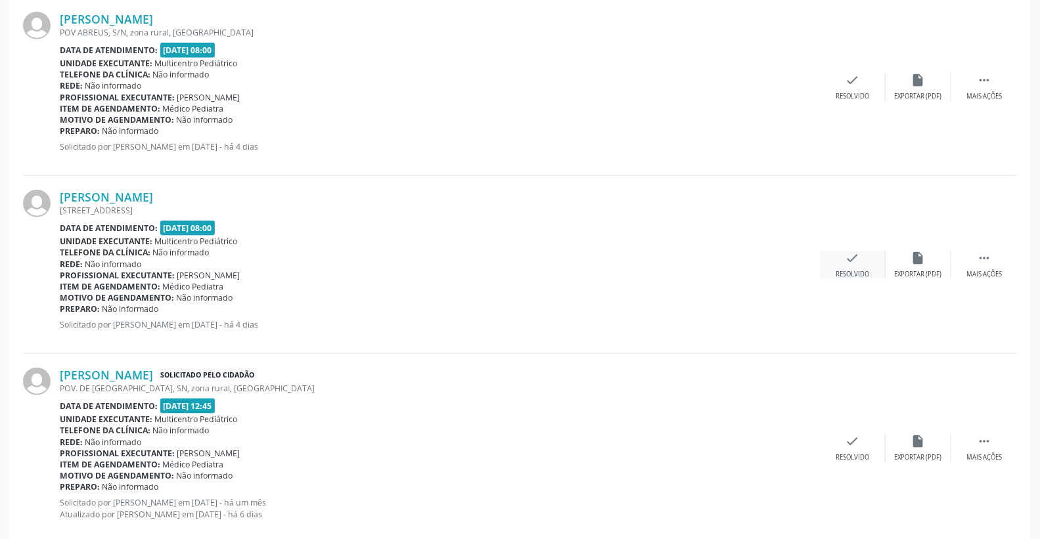
click at [857, 257] on icon "check" at bounding box center [852, 258] width 14 height 14
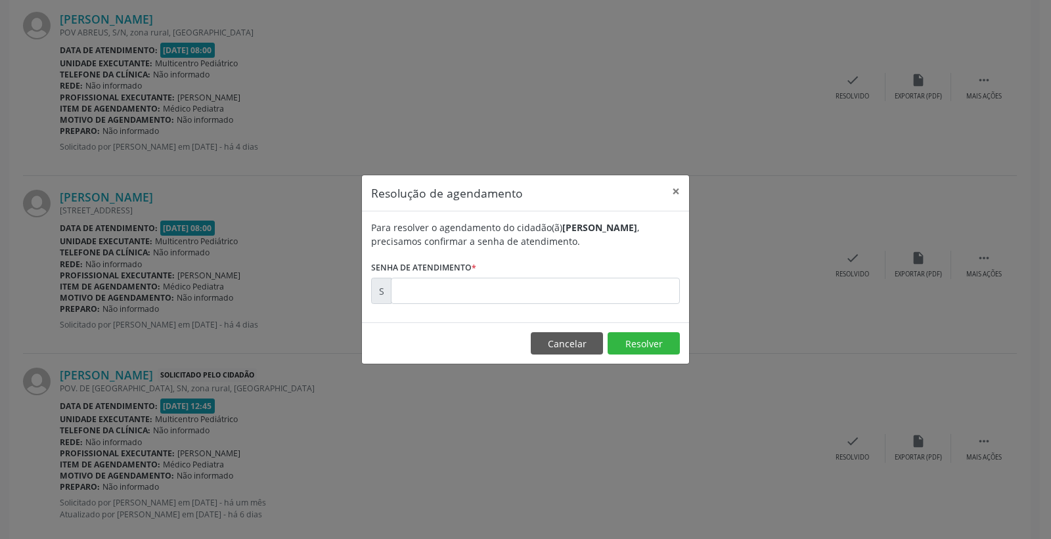
drag, startPoint x: 657, startPoint y: 268, endPoint x: 649, endPoint y: 276, distance: 11.6
click at [655, 269] on form "Para resolver o agendamento do cidadão(ã) [PERSON_NAME] , precisamos confirmar …" at bounding box center [525, 262] width 309 height 83
click at [638, 282] on input "text" at bounding box center [535, 291] width 289 height 26
type input "00181899"
click at [626, 341] on button "Resolver" at bounding box center [643, 343] width 72 height 22
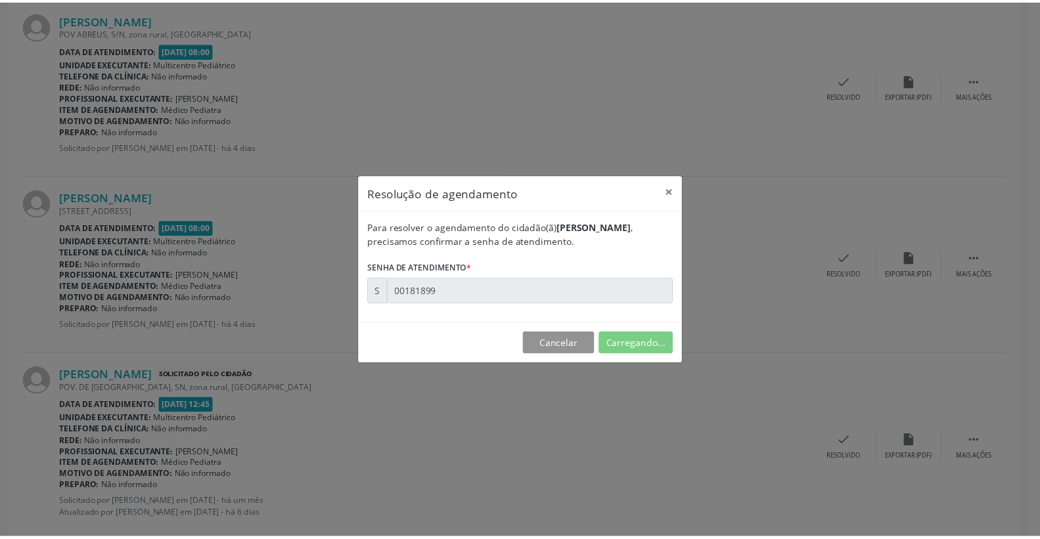
scroll to position [0, 0]
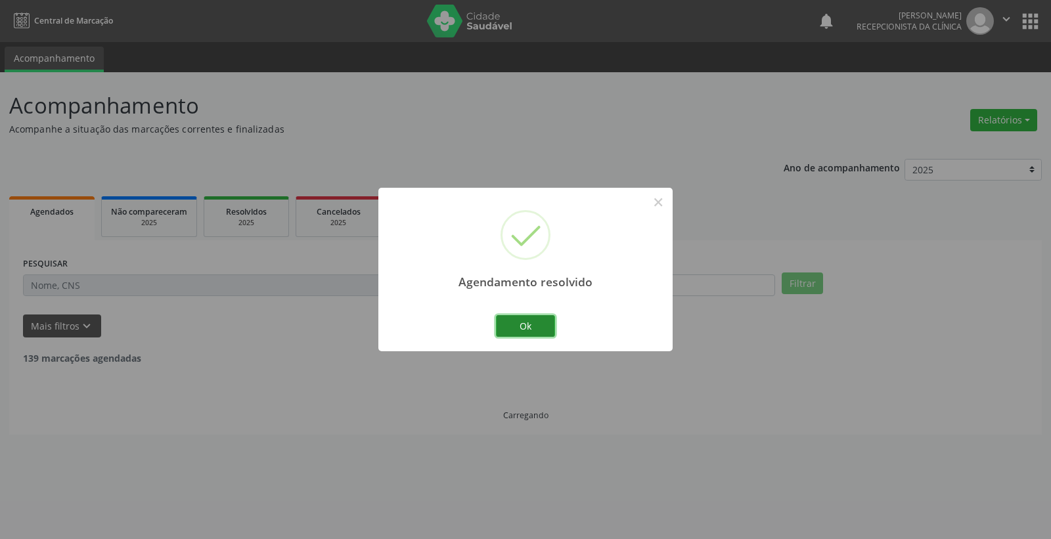
click at [552, 322] on button "Ok" at bounding box center [525, 326] width 59 height 22
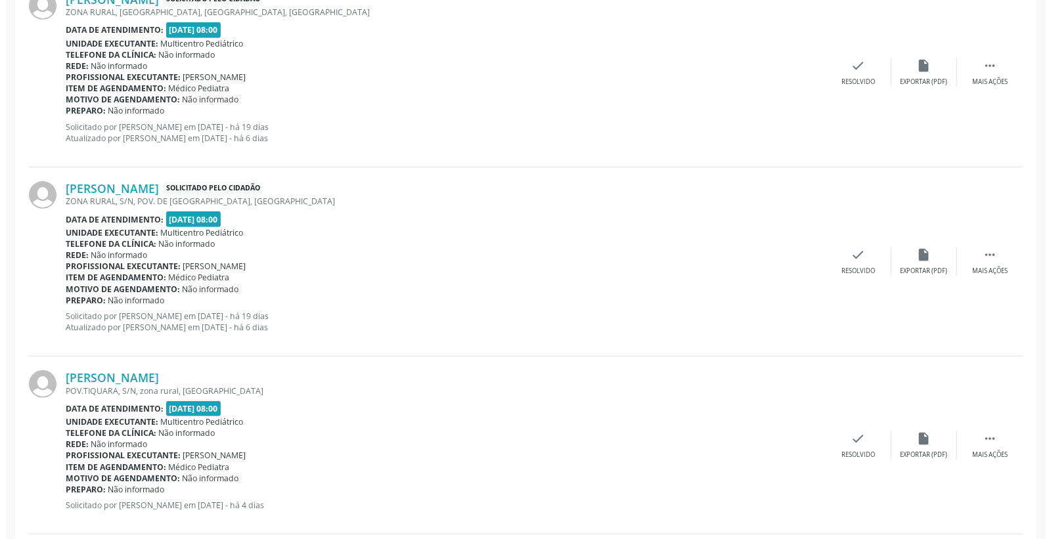
scroll to position [437, 0]
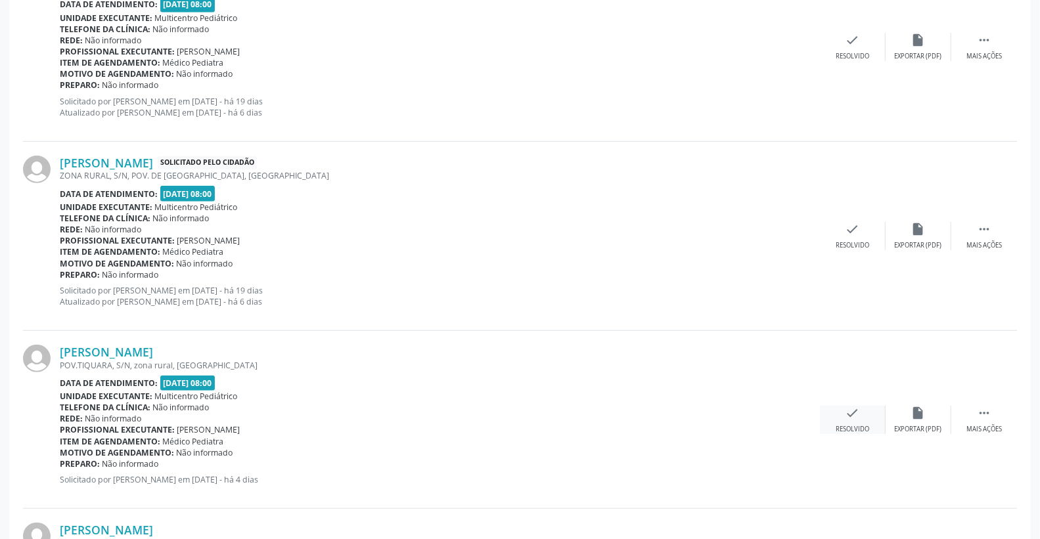
click at [854, 410] on icon "check" at bounding box center [852, 413] width 14 height 14
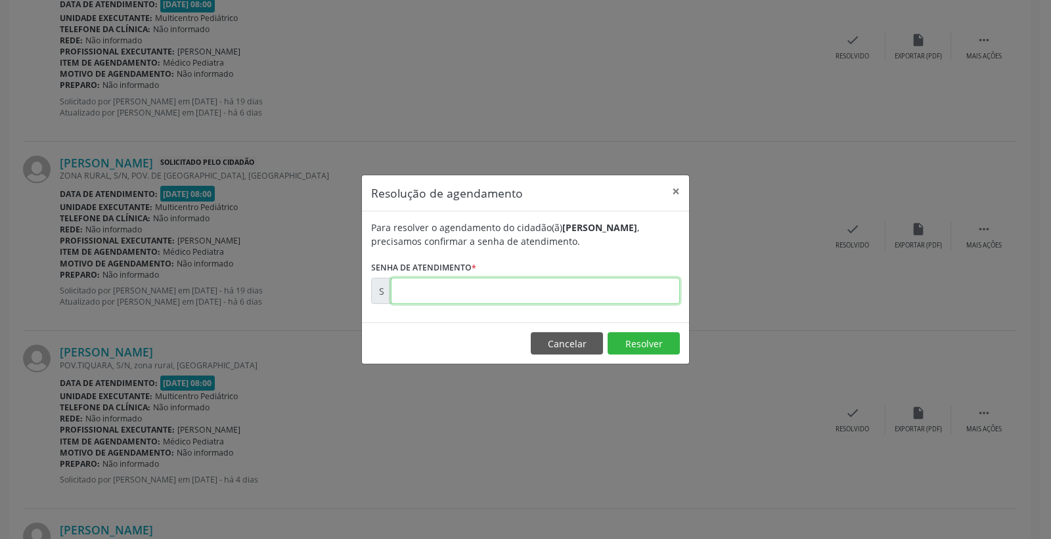
click at [575, 299] on input "text" at bounding box center [535, 291] width 289 height 26
type input "00181819"
click at [642, 344] on button "Resolver" at bounding box center [643, 343] width 72 height 22
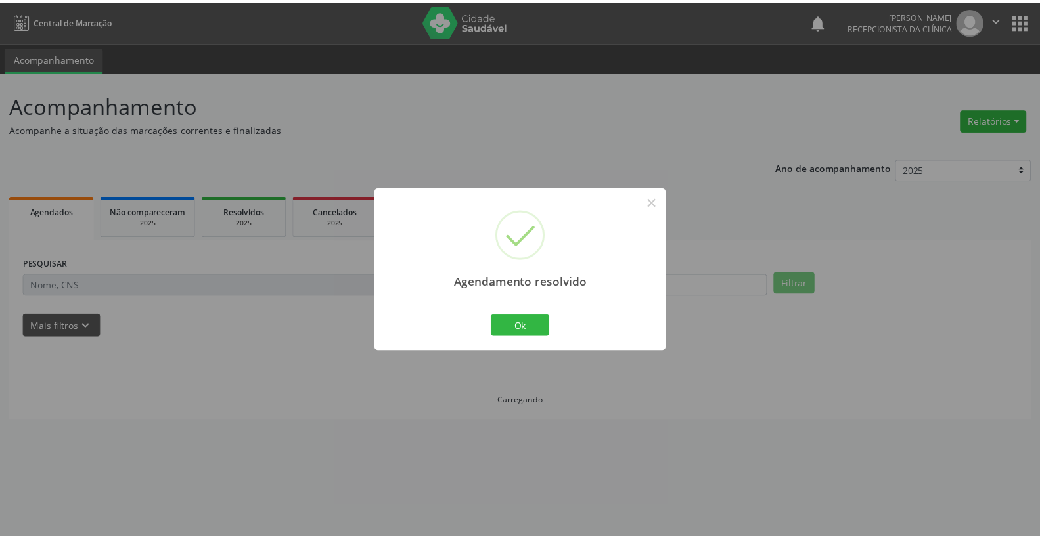
scroll to position [0, 0]
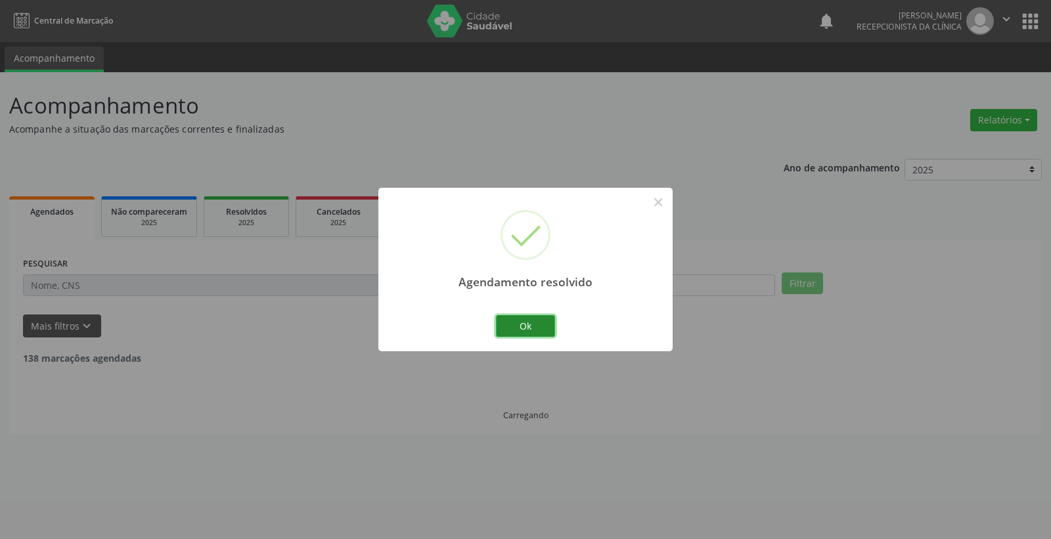
click at [542, 324] on button "Ok" at bounding box center [525, 326] width 59 height 22
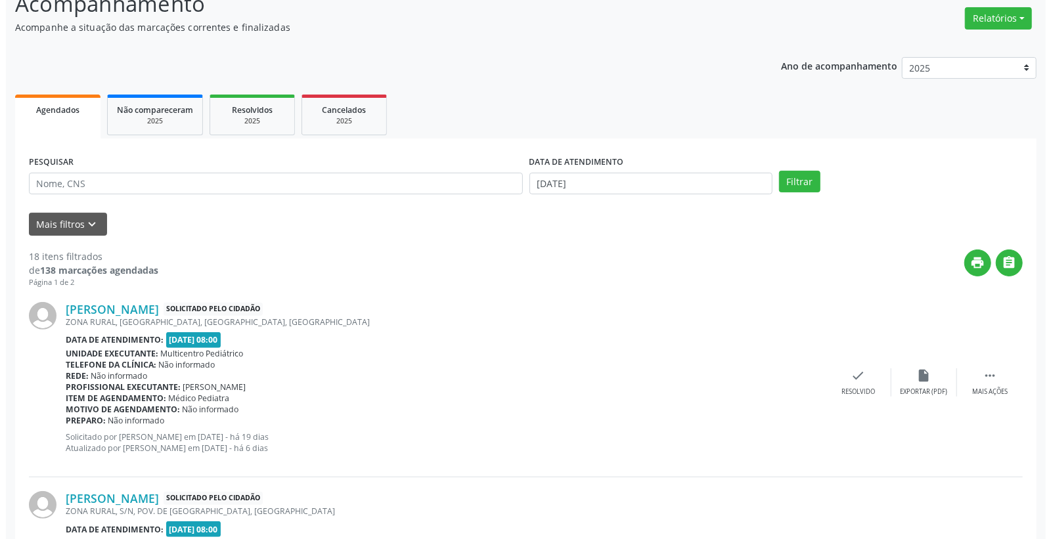
scroll to position [146, 0]
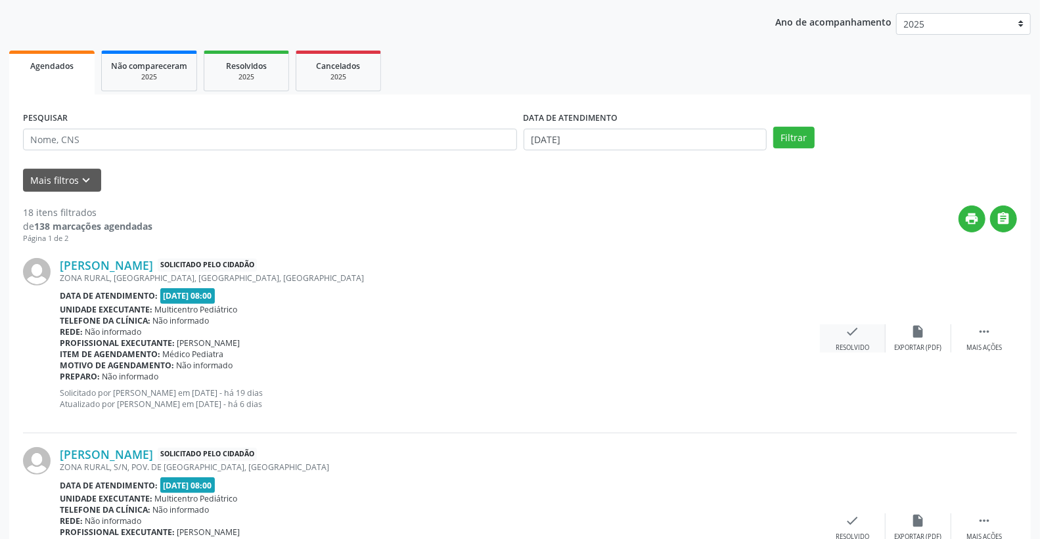
click at [847, 329] on icon "check" at bounding box center [852, 331] width 14 height 14
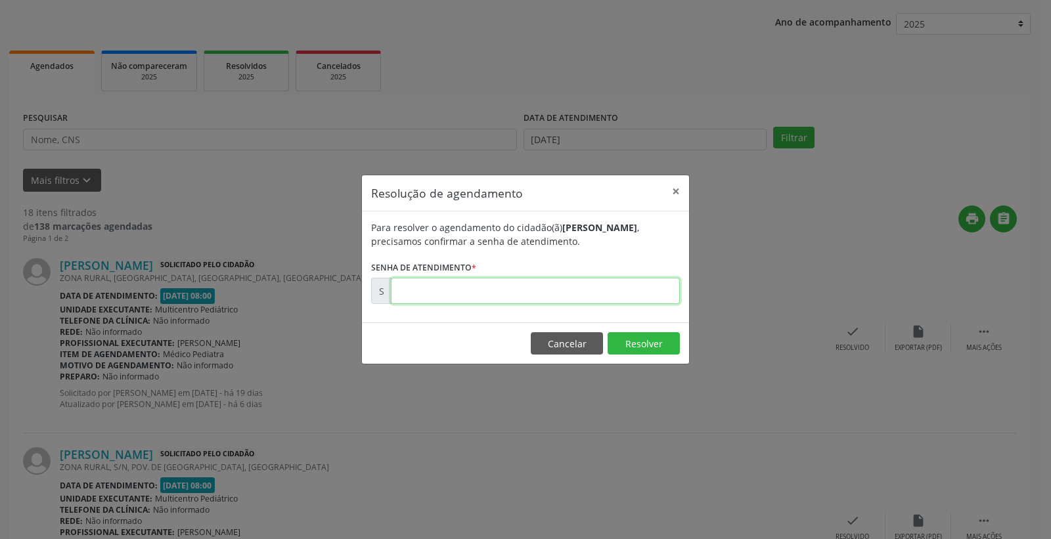
click at [561, 296] on input "text" at bounding box center [535, 291] width 289 height 26
type input "00178842"
drag, startPoint x: 634, startPoint y: 337, endPoint x: 636, endPoint y: 345, distance: 8.6
click at [634, 338] on button "Resolver" at bounding box center [643, 343] width 72 height 22
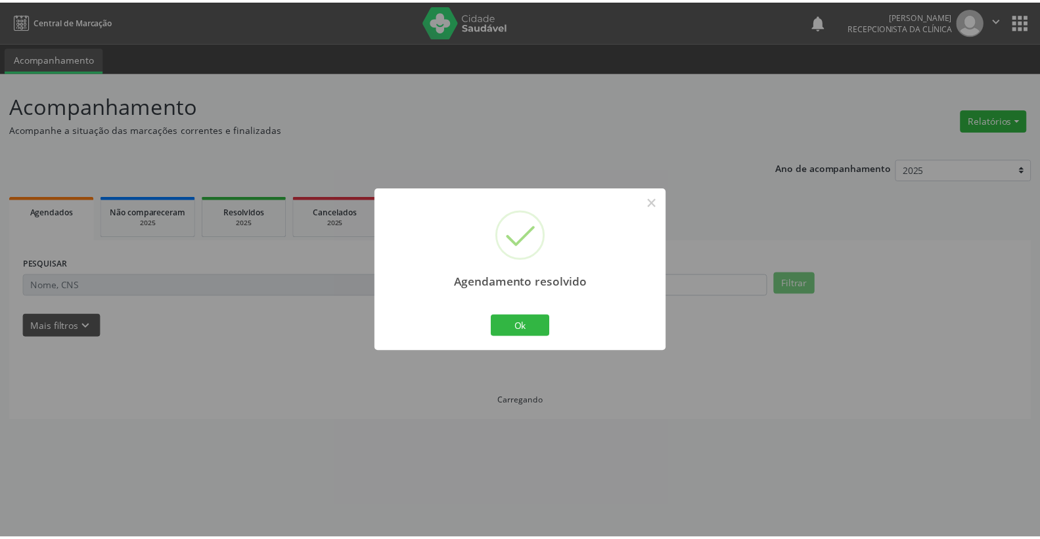
scroll to position [0, 0]
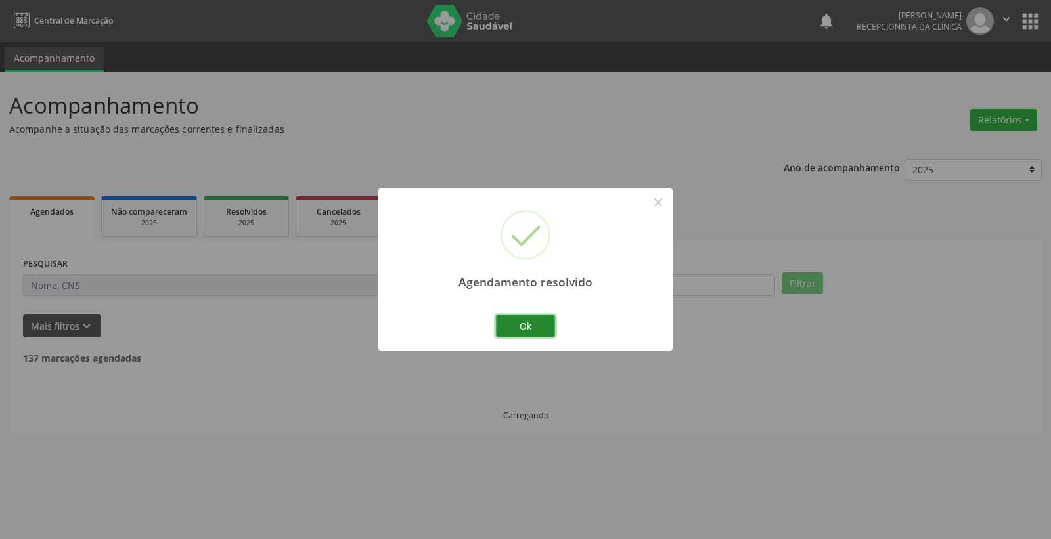
click at [531, 319] on button "Ok" at bounding box center [525, 326] width 59 height 22
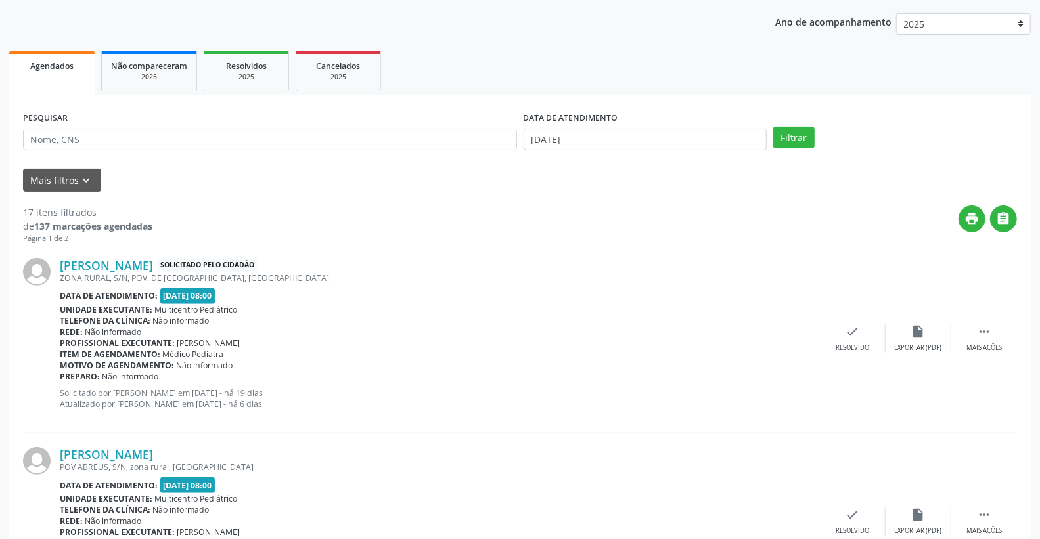
scroll to position [219, 0]
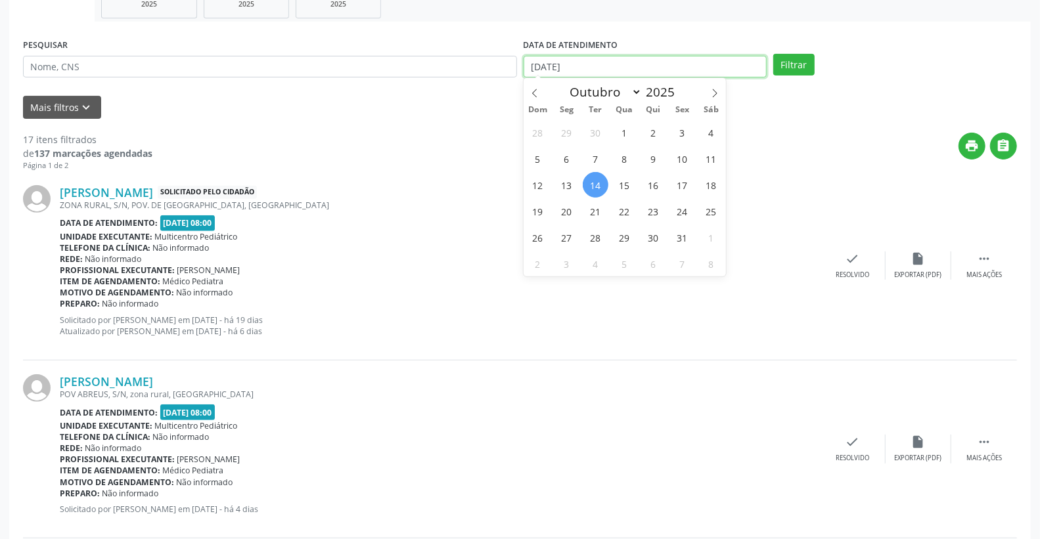
click at [611, 60] on input "[DATE]" at bounding box center [645, 67] width 244 height 22
click at [600, 184] on span "14" at bounding box center [595, 185] width 26 height 26
type input "[DATE]"
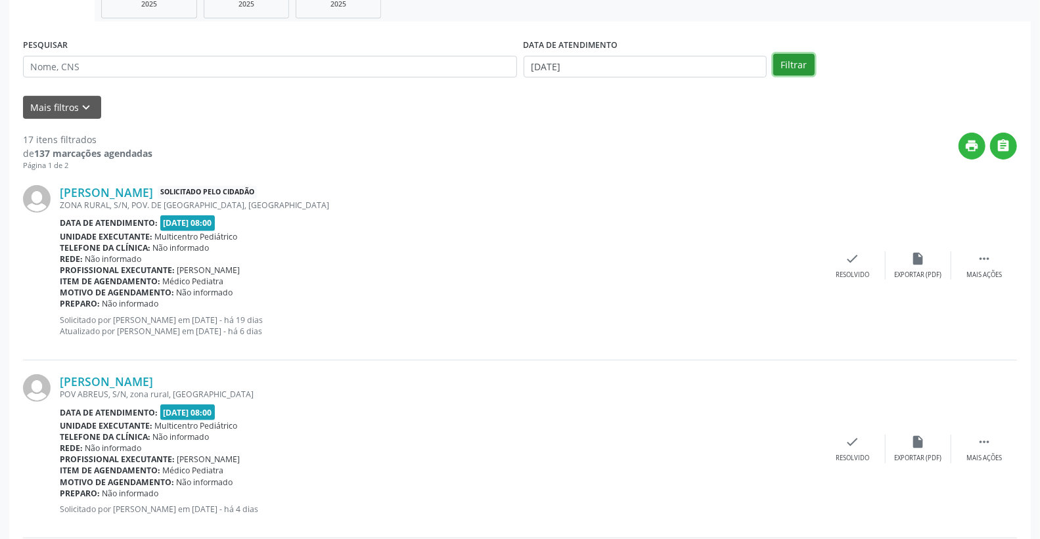
click at [783, 62] on button "Filtrar" at bounding box center [793, 65] width 41 height 22
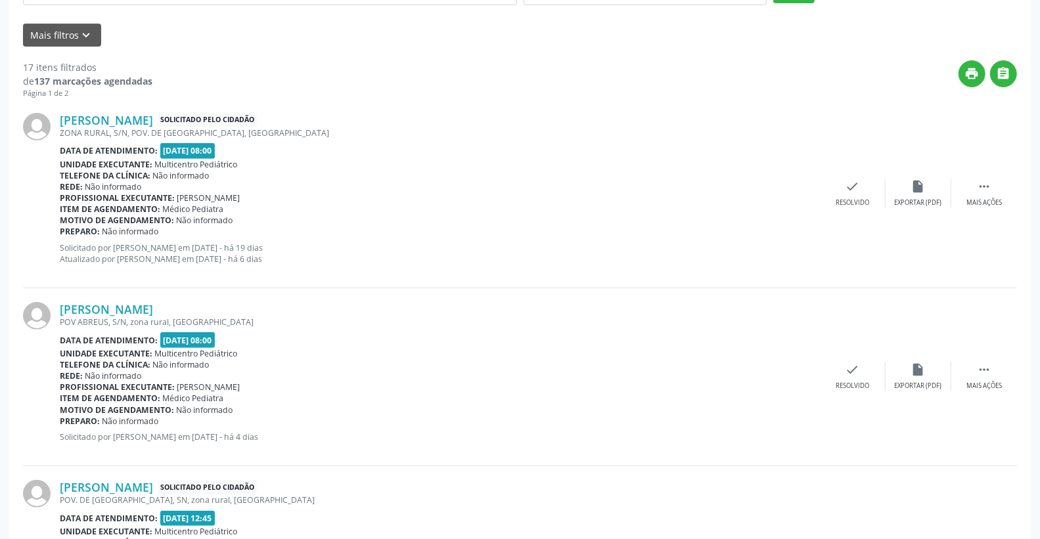
scroll to position [292, 0]
drag, startPoint x: 187, startPoint y: 126, endPoint x: 228, endPoint y: 125, distance: 40.7
click at [228, 125] on div "[PERSON_NAME] Solicitado pelo cidadão ZONA RURAL, S/N, POV. DE [GEOGRAPHIC_DATA…" at bounding box center [440, 192] width 760 height 161
click at [228, 127] on div "ZONA RURAL, S/N, POV. DE [GEOGRAPHIC_DATA], [GEOGRAPHIC_DATA]" at bounding box center [440, 132] width 760 height 11
drag, startPoint x: 209, startPoint y: 318, endPoint x: 248, endPoint y: 322, distance: 39.6
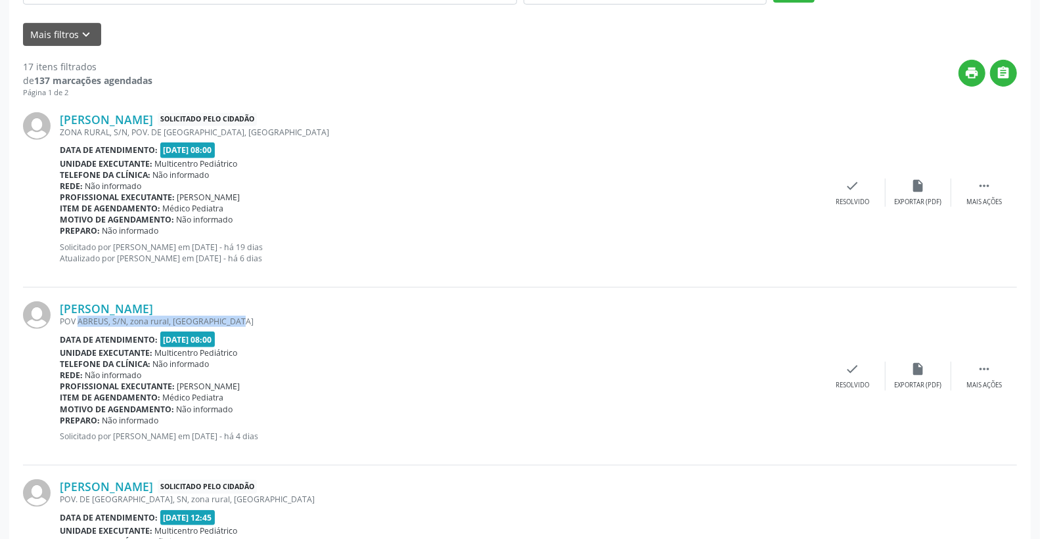
click at [242, 320] on div "POV ABREUS, S/N, zona rural, [GEOGRAPHIC_DATA]" at bounding box center [440, 321] width 760 height 11
click at [370, 347] on div "Unidade executante: Multicentro Pediátrico" at bounding box center [440, 352] width 760 height 11
